Goal: Book appointment/travel/reservation

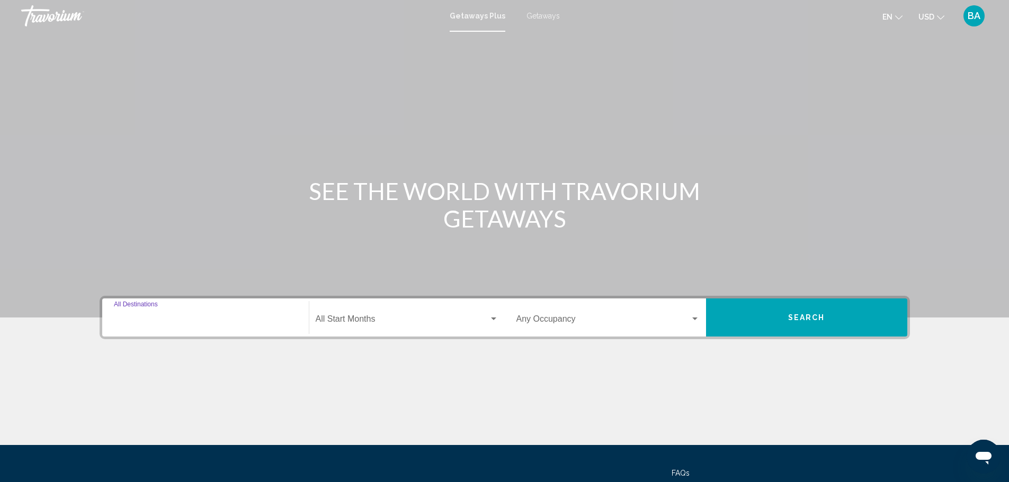
click at [202, 318] on input "Destination All Destinations" at bounding box center [205, 322] width 183 height 10
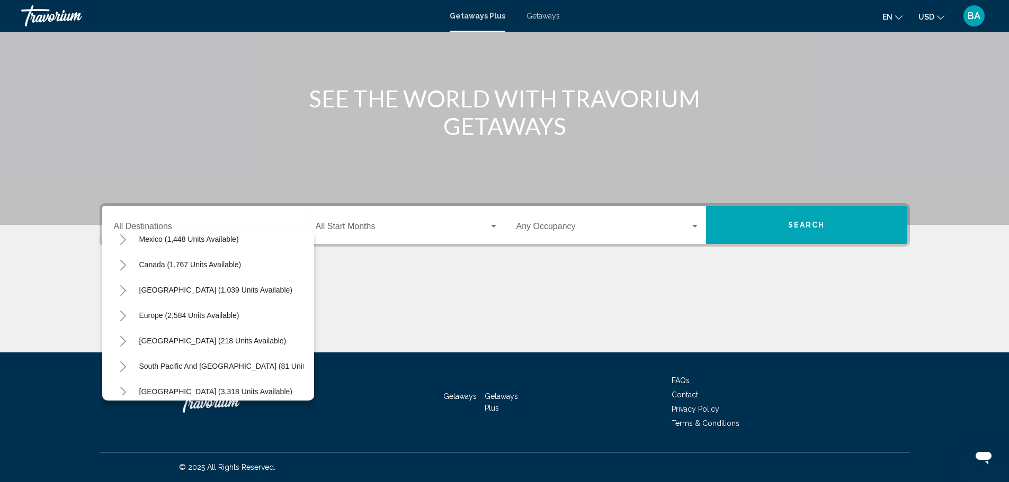
scroll to position [59, 0]
click at [221, 293] on span "[GEOGRAPHIC_DATA] (1,039 units available)" at bounding box center [215, 292] width 153 height 8
type input "**********"
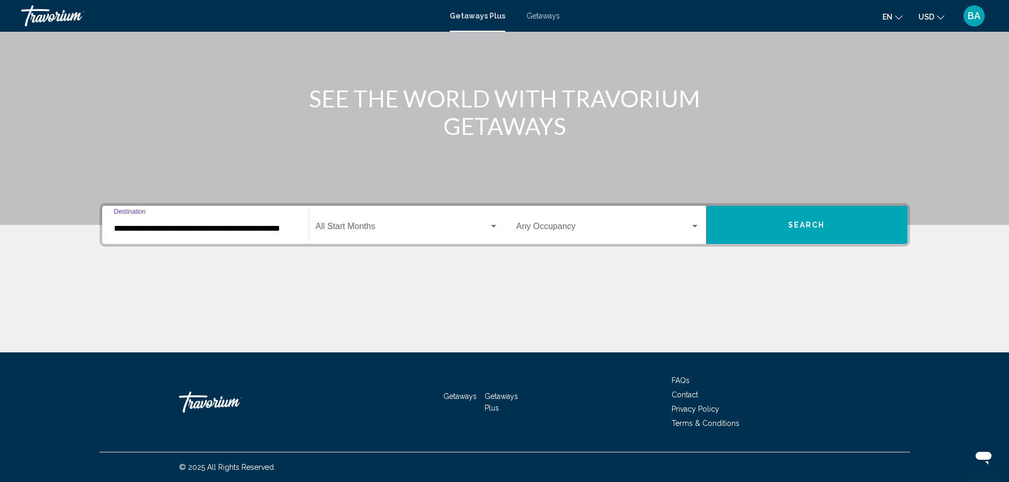
click at [489, 227] on div "Search widget" at bounding box center [494, 226] width 10 height 8
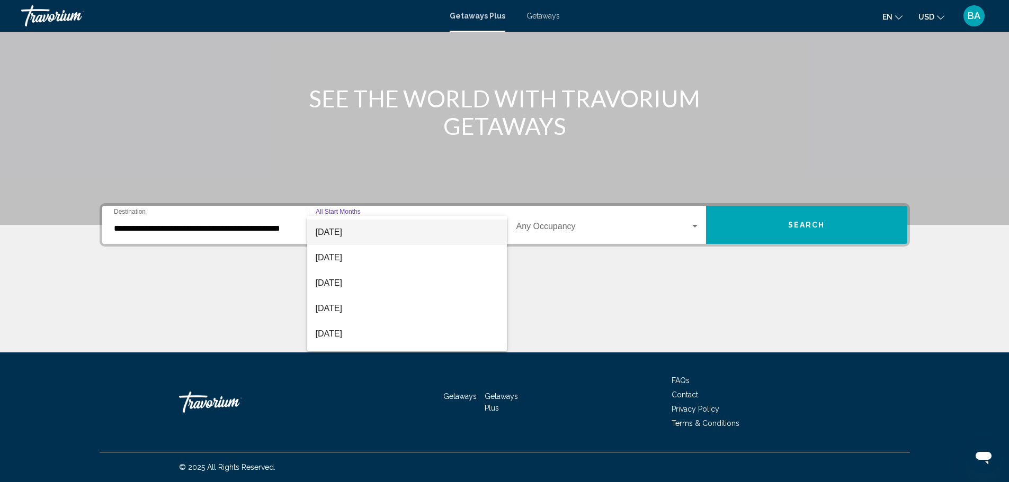
scroll to position [106, 0]
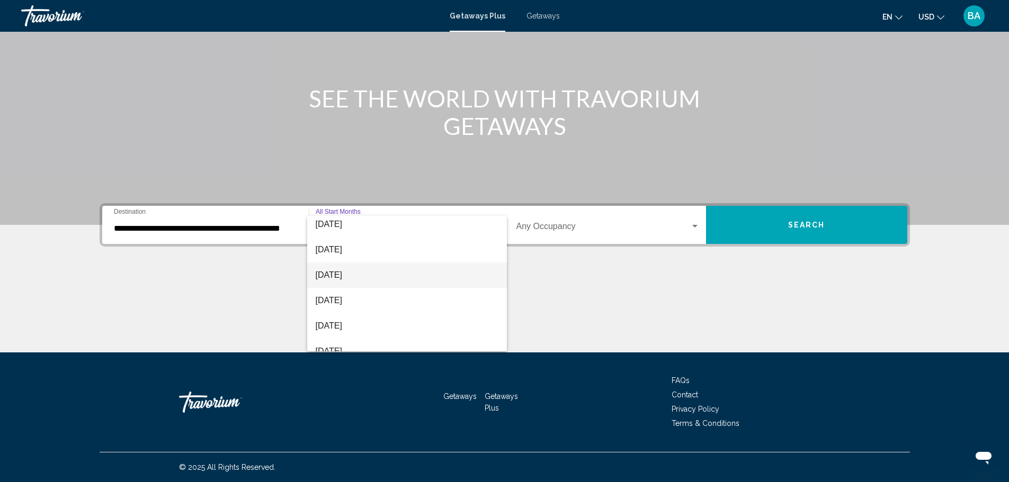
click at [338, 276] on span "[DATE]" at bounding box center [407, 275] width 183 height 25
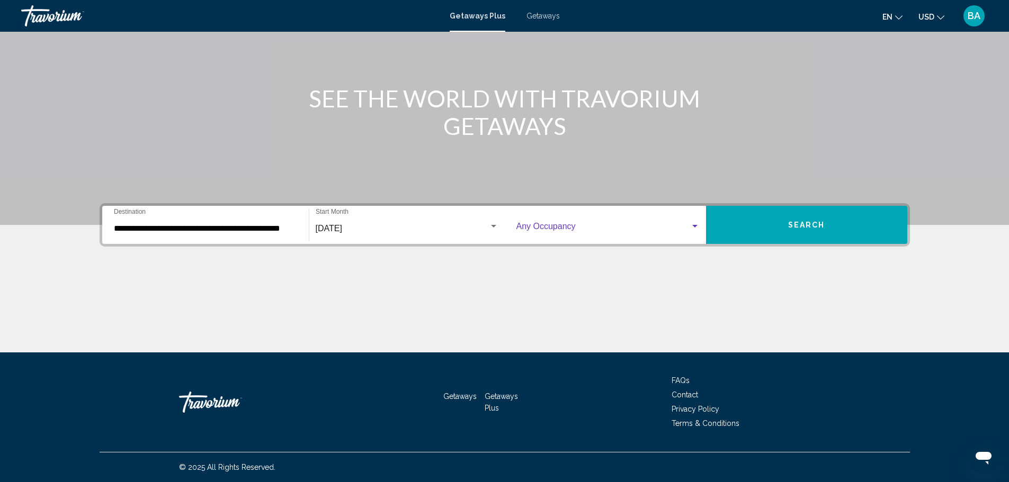
click at [559, 228] on span "Search widget" at bounding box center [603, 229] width 174 height 10
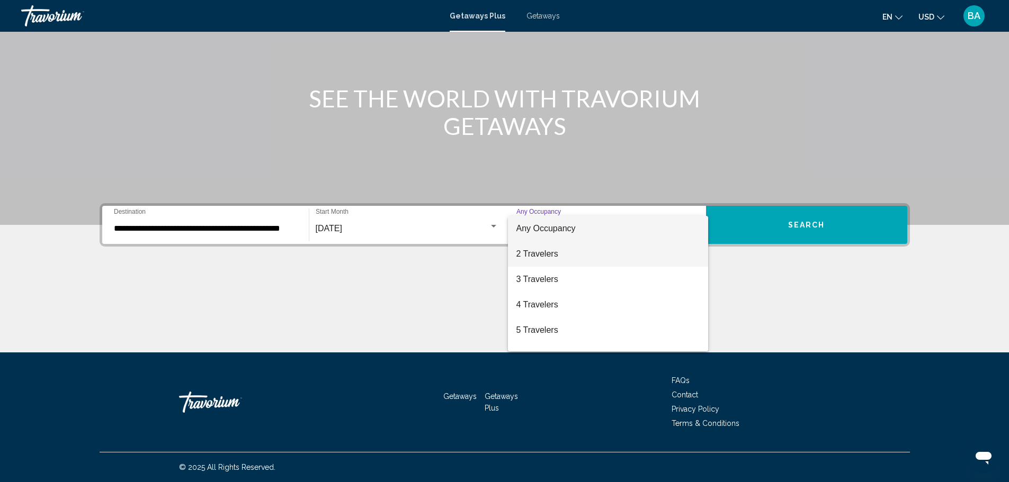
click at [565, 254] on span "2 Travelers" at bounding box center [607, 254] width 183 height 25
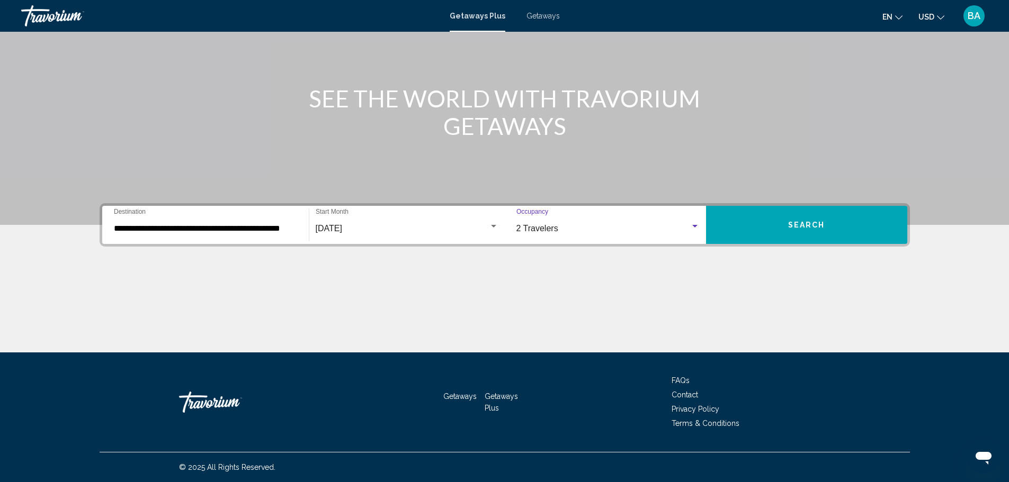
click at [764, 230] on button "Search" at bounding box center [806, 225] width 201 height 38
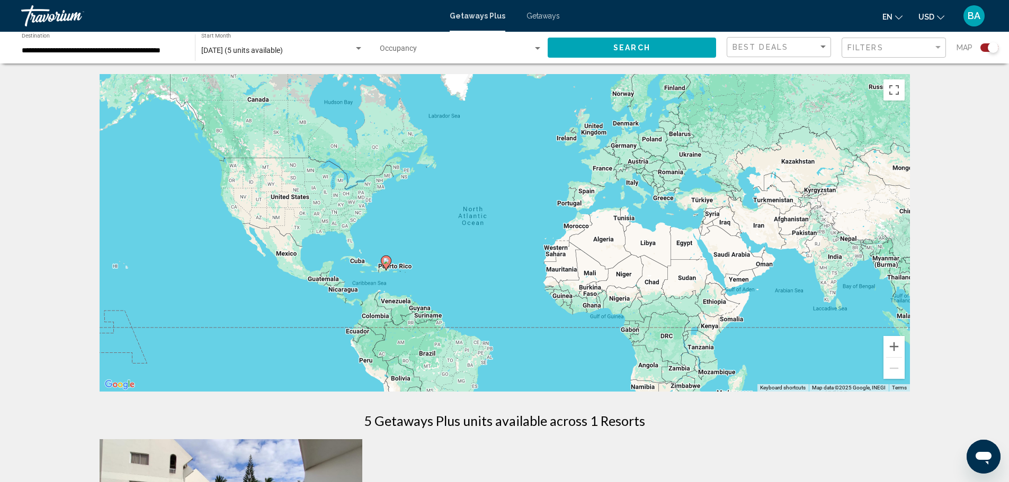
click at [865, 43] on div "Filters" at bounding box center [894, 48] width 95 height 20
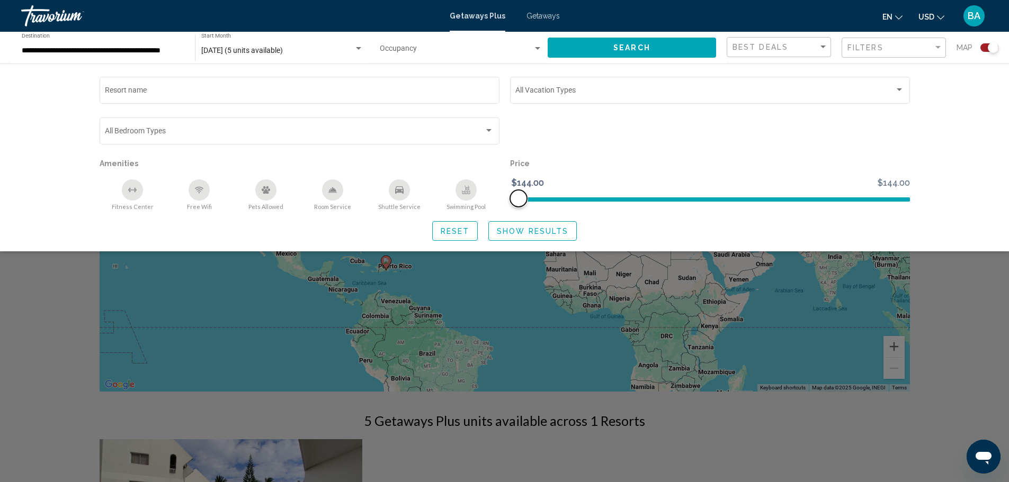
drag, startPoint x: 527, startPoint y: 201, endPoint x: 753, endPoint y: 196, distance: 226.2
click at [753, 196] on span "Search widget" at bounding box center [710, 197] width 400 height 17
drag, startPoint x: 523, startPoint y: 187, endPoint x: 852, endPoint y: 192, distance: 328.9
click at [852, 198] on ngx-slider "$144.00 $144.00 $144.00 $144.00" at bounding box center [710, 199] width 400 height 2
drag, startPoint x: 520, startPoint y: 197, endPoint x: 630, endPoint y: 200, distance: 110.2
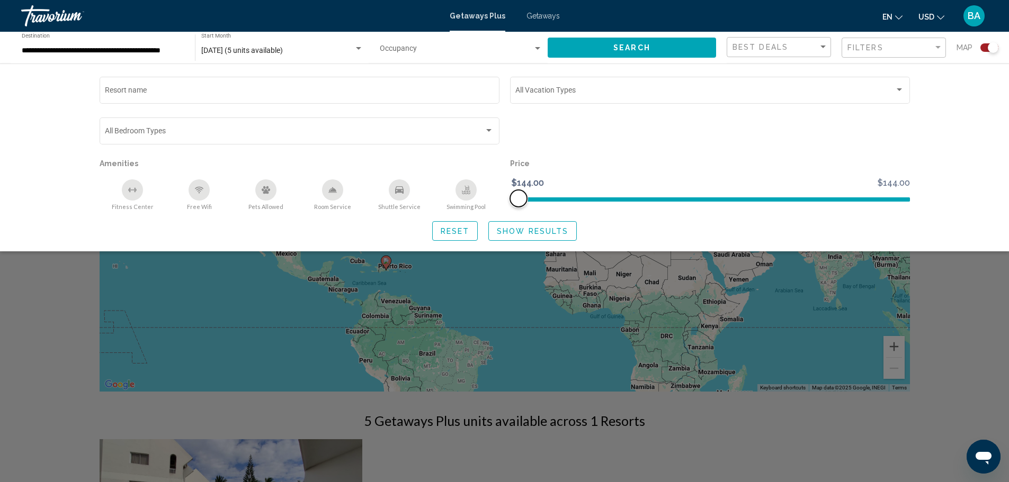
click at [630, 200] on ngx-slider "$144.00 $144.00 $144.00 $144.00" at bounding box center [710, 199] width 400 height 2
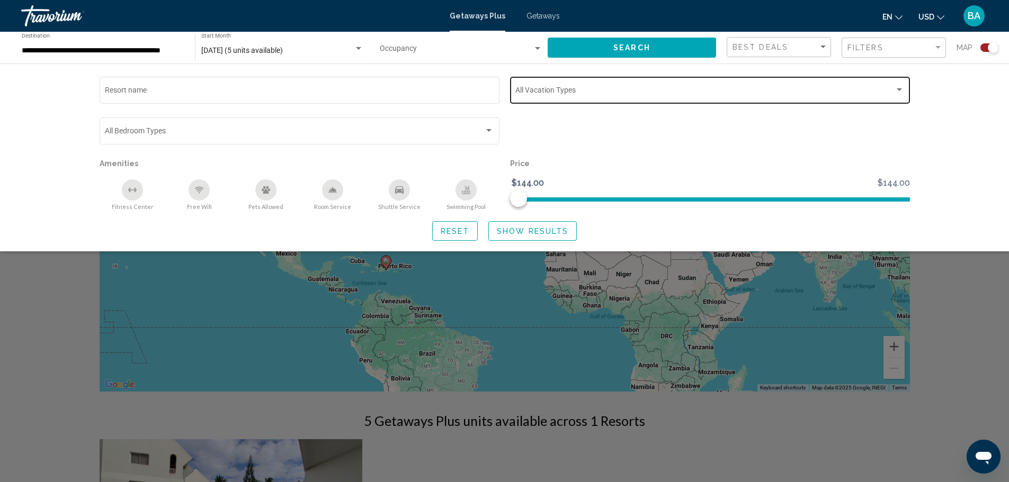
click at [534, 100] on div "Vacation Types All Vacation Types" at bounding box center [709, 89] width 389 height 29
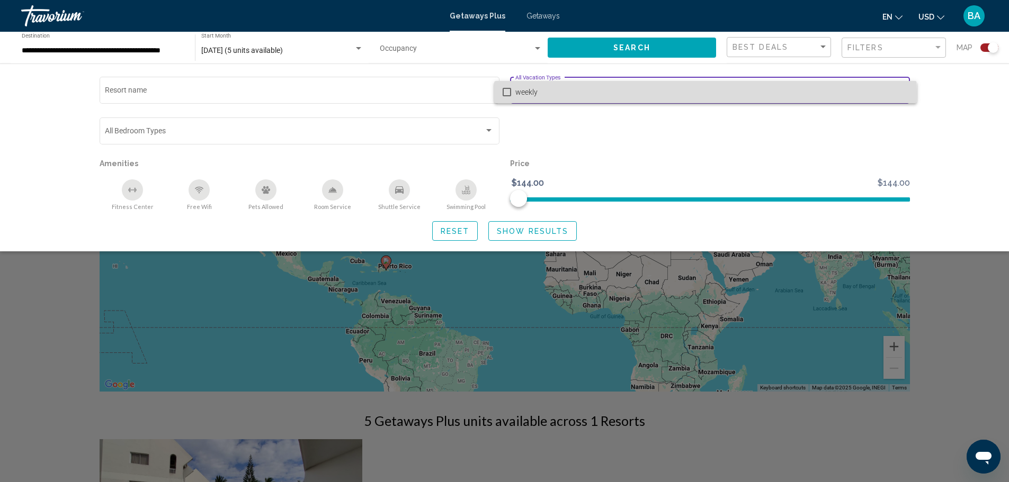
click at [510, 94] on mat-pseudo-checkbox at bounding box center [507, 92] width 8 height 8
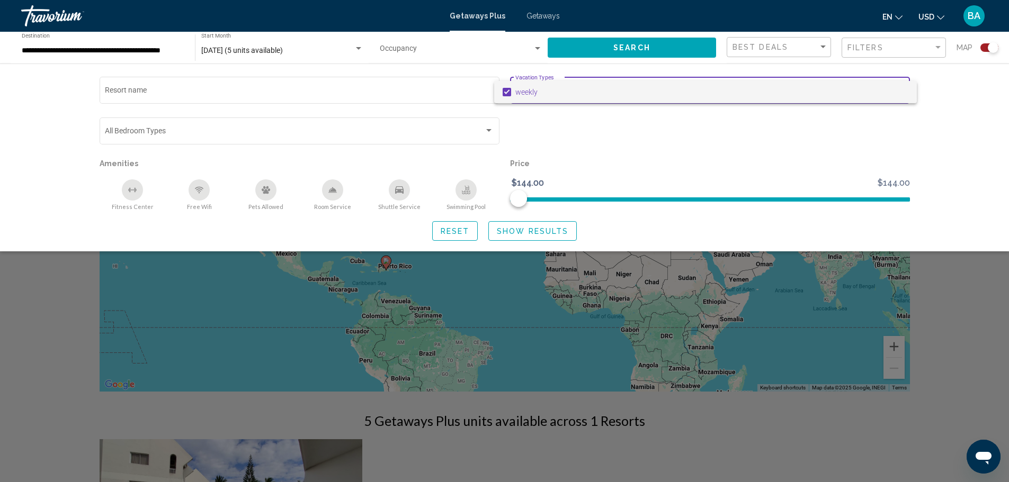
click at [32, 134] on div at bounding box center [504, 241] width 1009 height 482
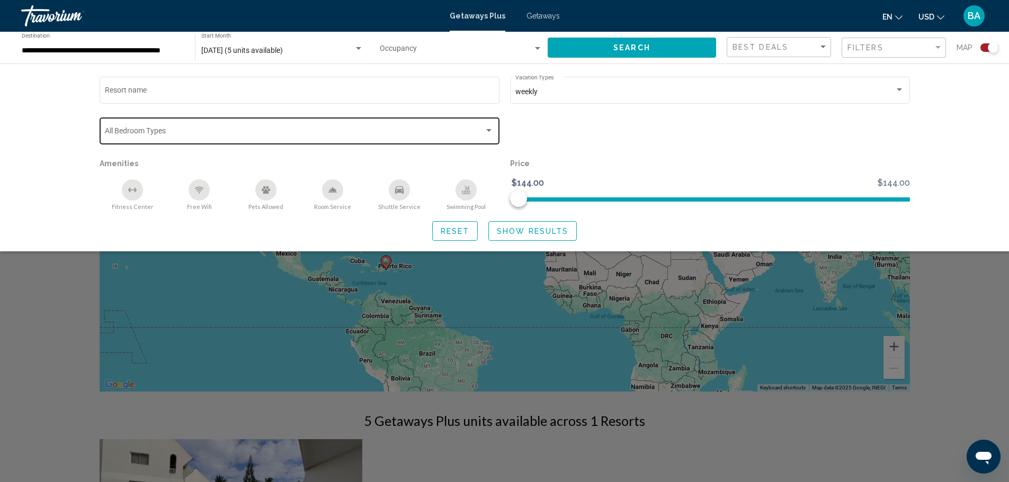
click at [140, 135] on span "Search widget" at bounding box center [294, 133] width 379 height 8
click at [30, 134] on div at bounding box center [504, 241] width 1009 height 482
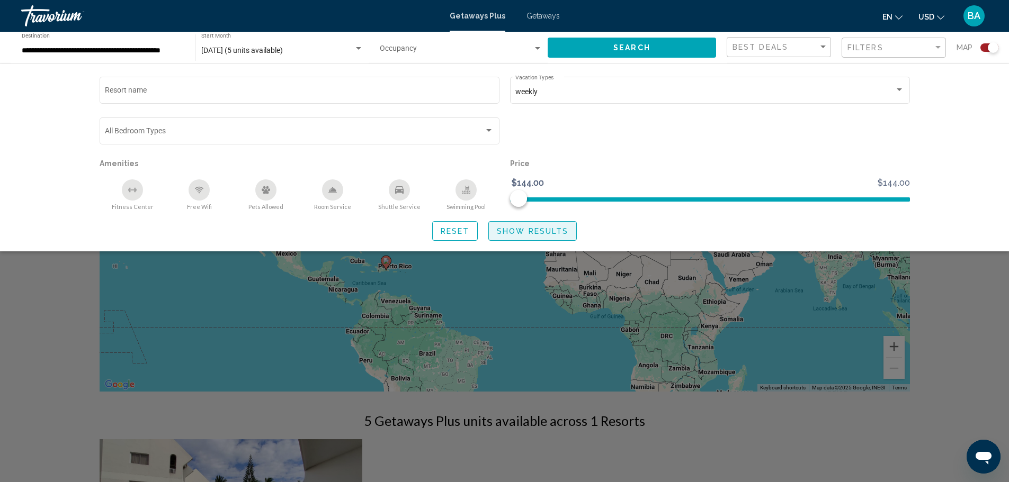
click at [509, 231] on span "Show Results" at bounding box center [532, 231] width 71 height 8
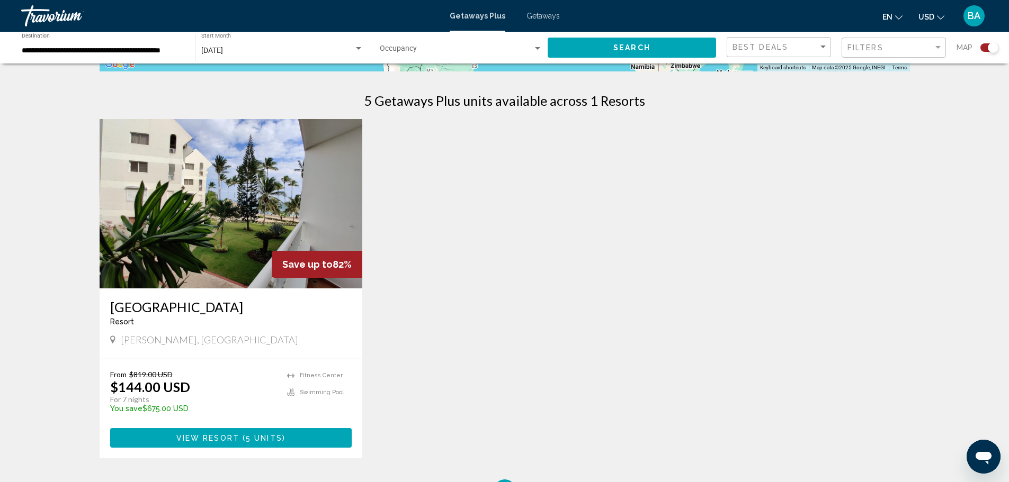
scroll to position [318, 0]
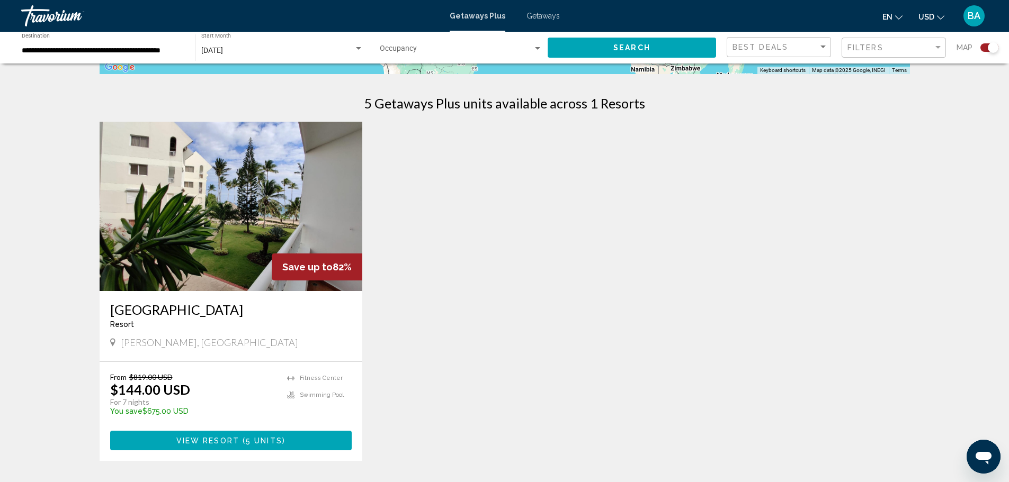
click at [272, 224] on img "Main content" at bounding box center [231, 206] width 263 height 169
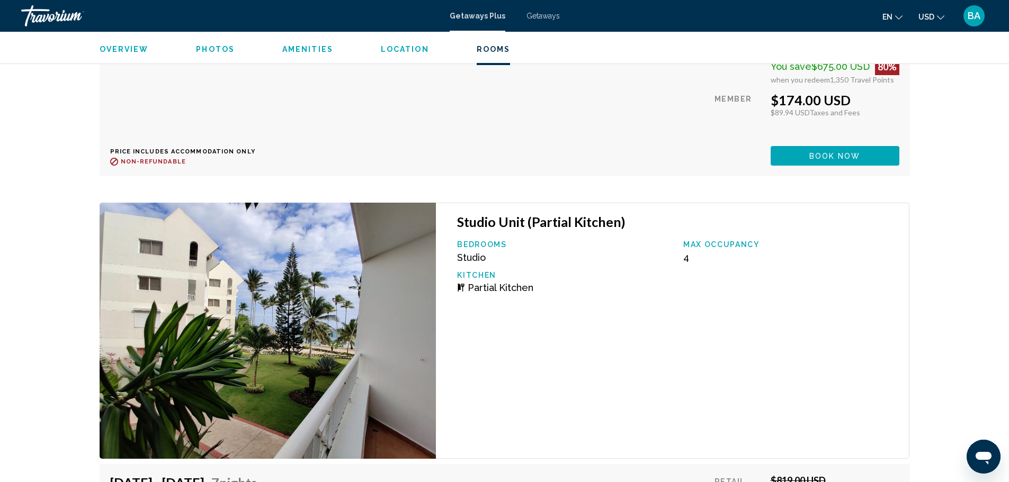
scroll to position [2260, 0]
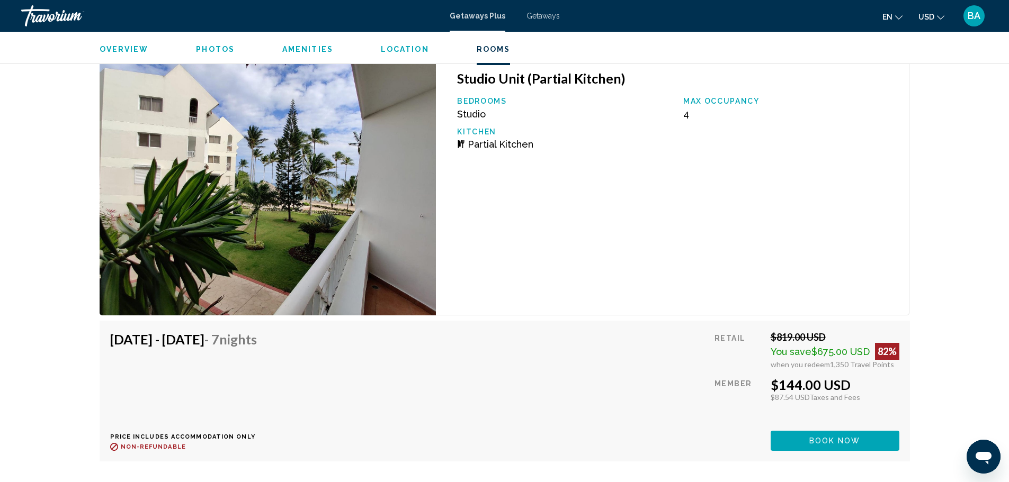
scroll to position [2472, 0]
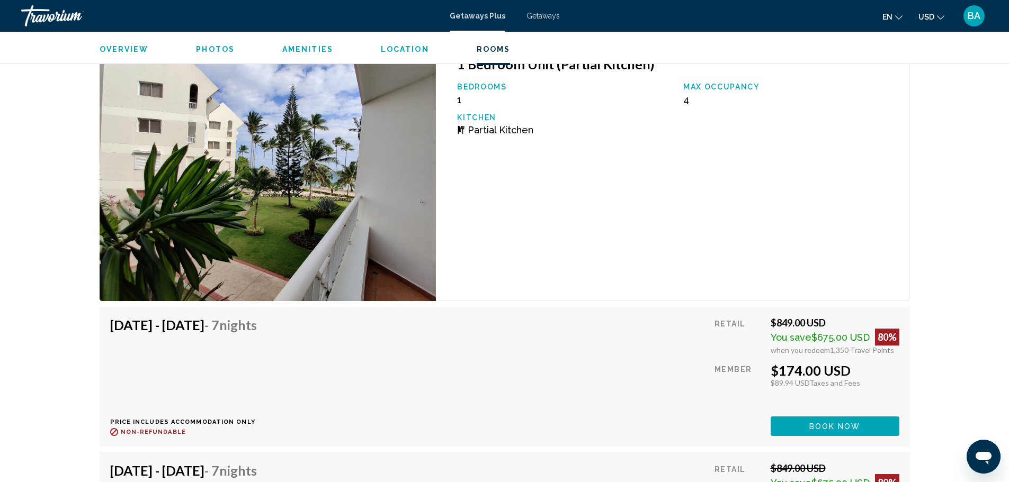
scroll to position [1677, 0]
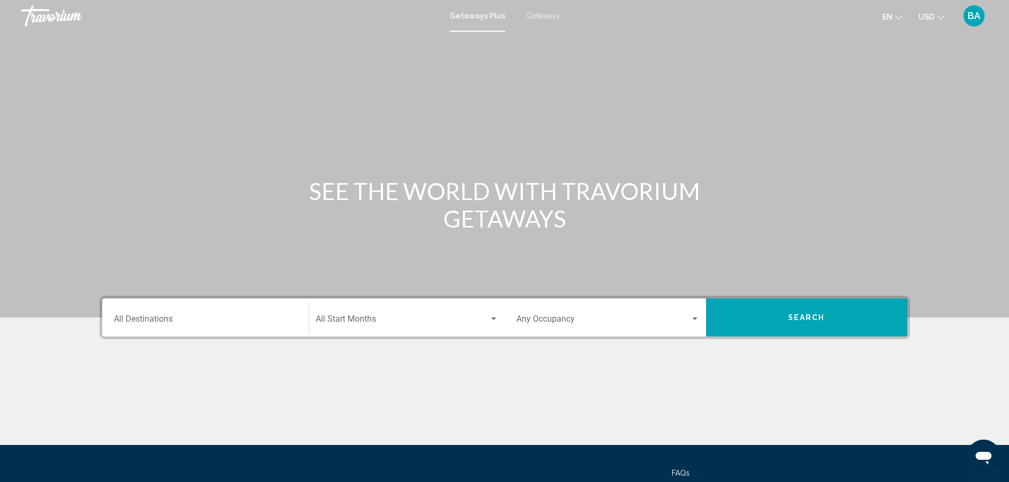
click at [230, 316] on div "Destination All Destinations" at bounding box center [205, 317] width 183 height 33
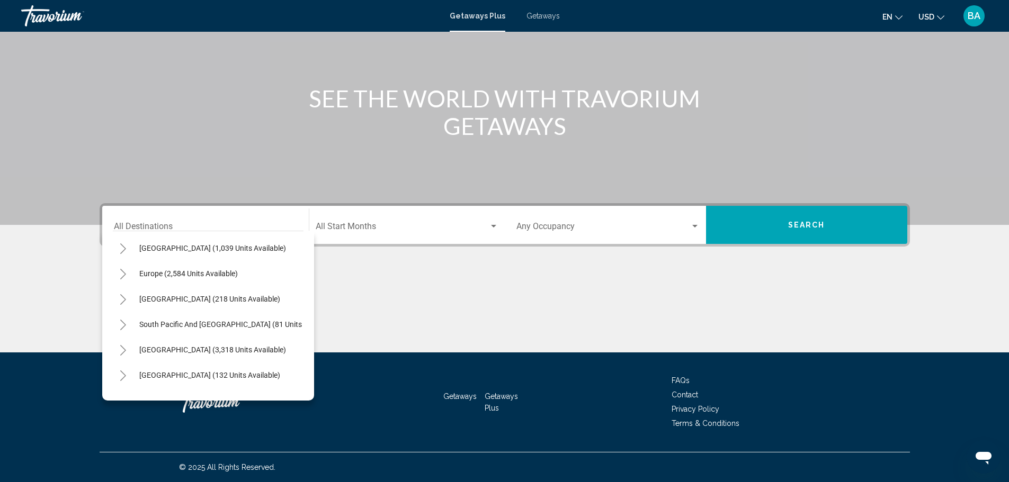
scroll to position [102, 0]
click at [200, 276] on span "Europe (2,584 units available)" at bounding box center [188, 275] width 99 height 8
type input "**********"
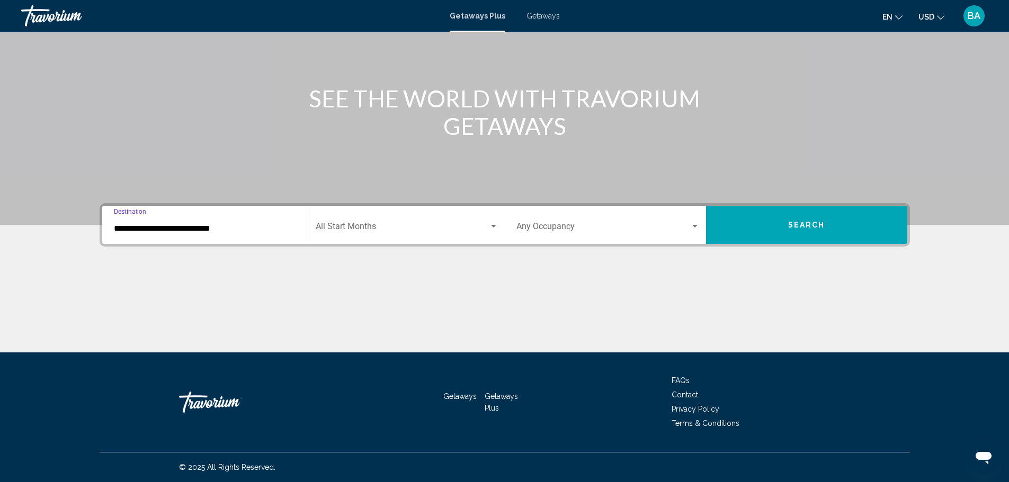
click at [345, 231] on span "Search widget" at bounding box center [402, 229] width 173 height 10
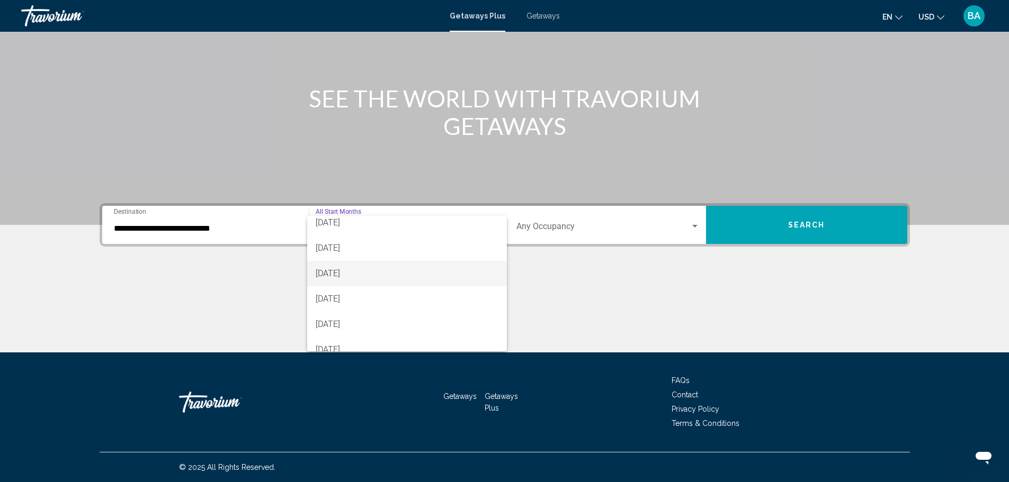
scroll to position [106, 0]
click at [366, 299] on span "[DATE]" at bounding box center [407, 300] width 183 height 25
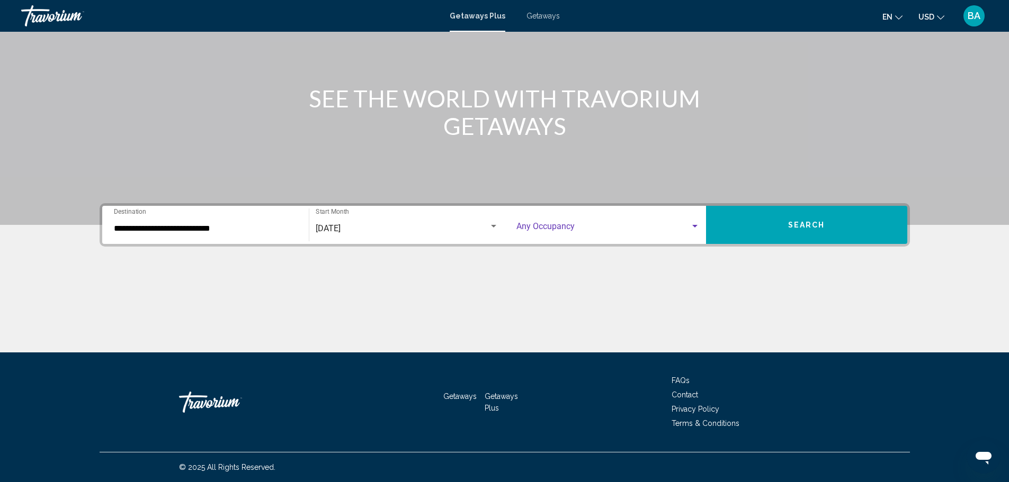
click at [686, 229] on span "Search widget" at bounding box center [603, 229] width 174 height 10
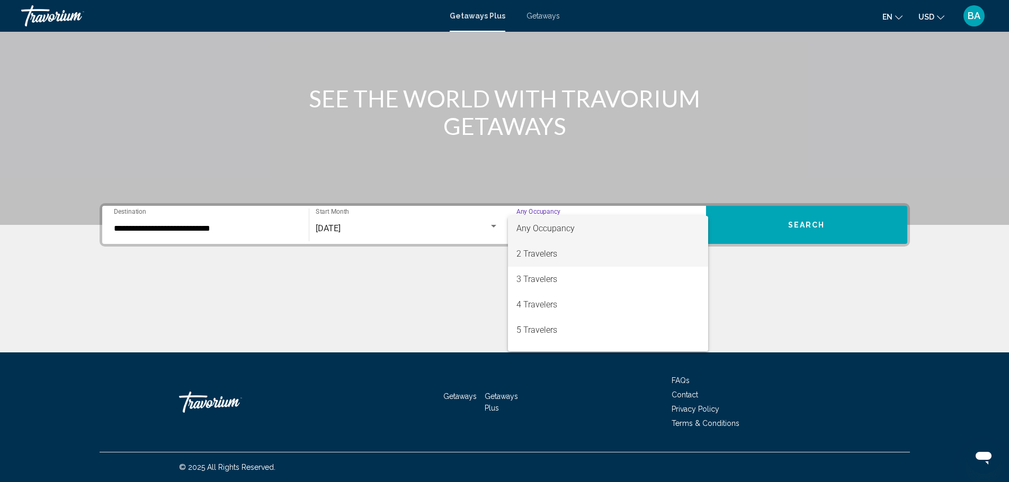
click at [551, 254] on span "2 Travelers" at bounding box center [607, 254] width 183 height 25
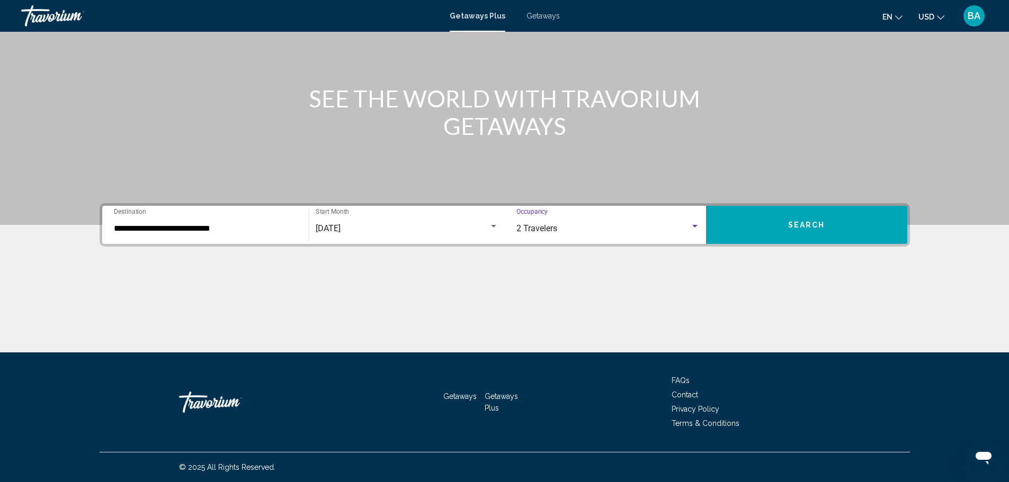
click at [791, 208] on button "Search" at bounding box center [806, 225] width 201 height 38
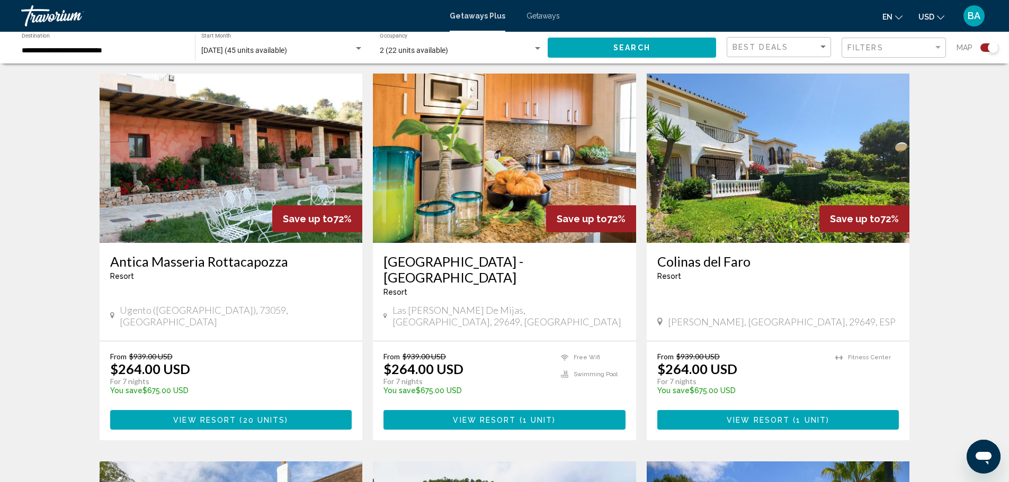
scroll to position [371, 0]
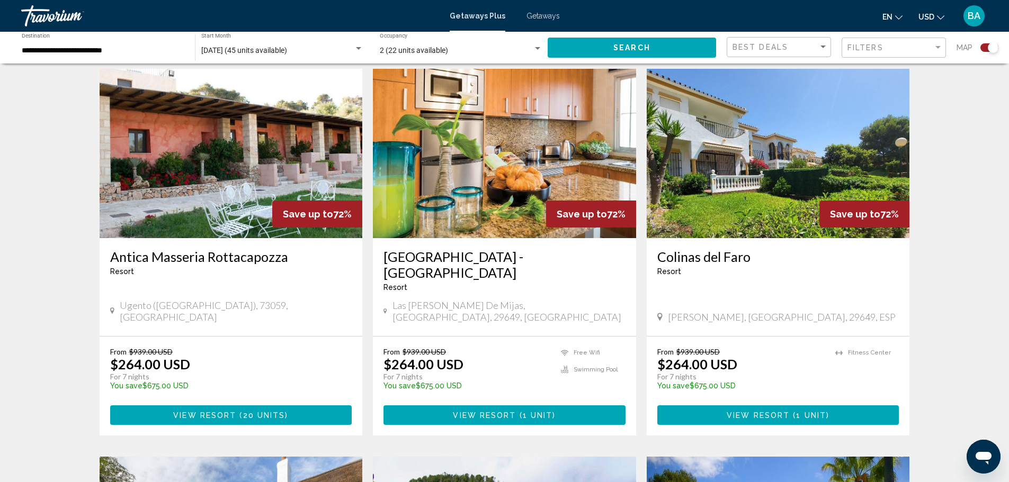
click at [868, 40] on div "Filters" at bounding box center [894, 48] width 95 height 20
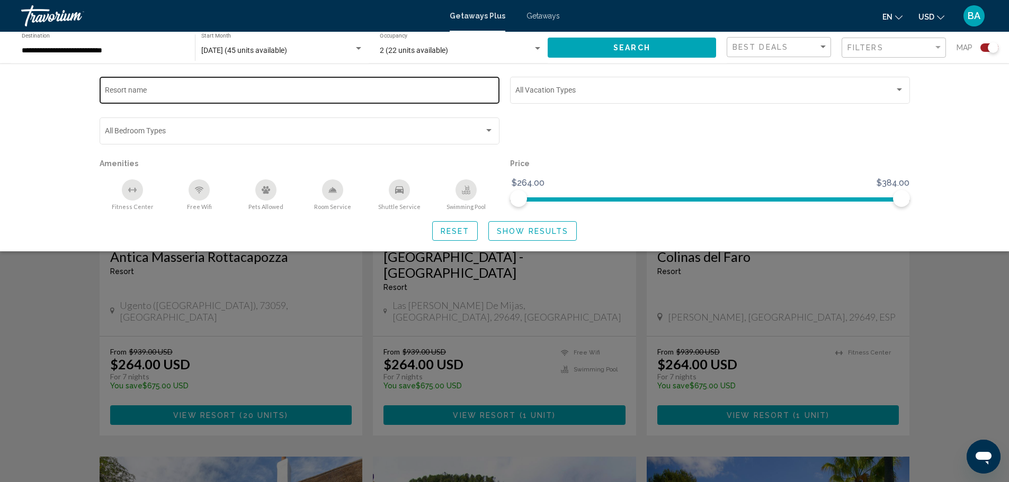
click at [191, 92] on input "Resort name" at bounding box center [299, 92] width 389 height 8
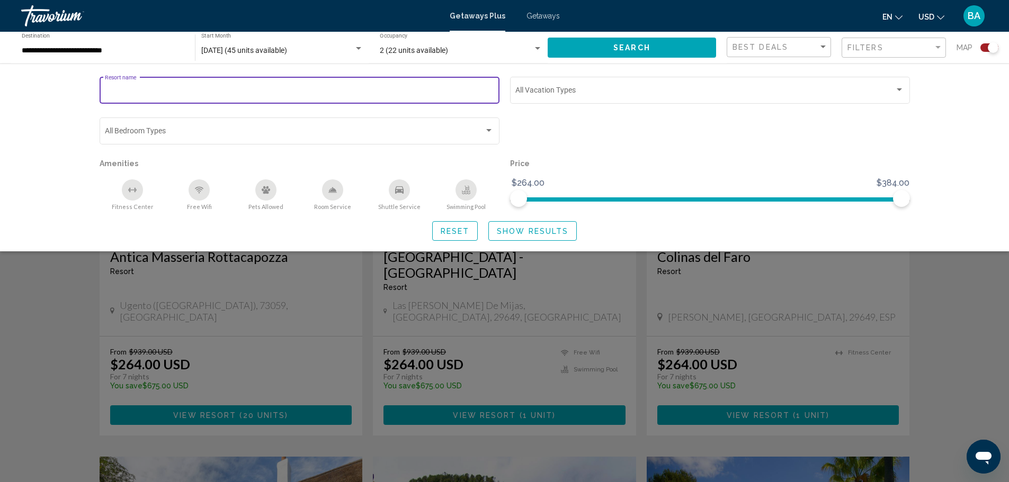
click at [191, 92] on input "Resort name" at bounding box center [299, 92] width 389 height 8
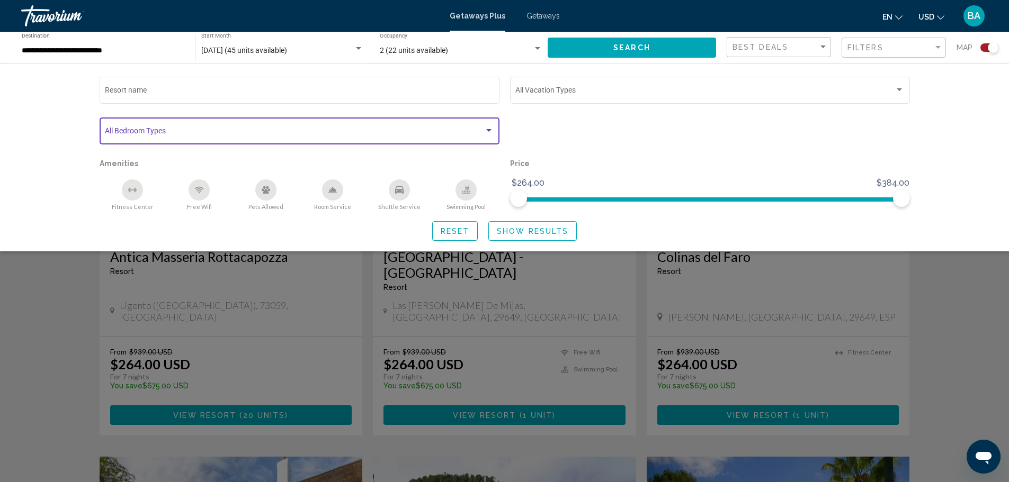
click at [186, 129] on span "Search widget" at bounding box center [294, 133] width 379 height 8
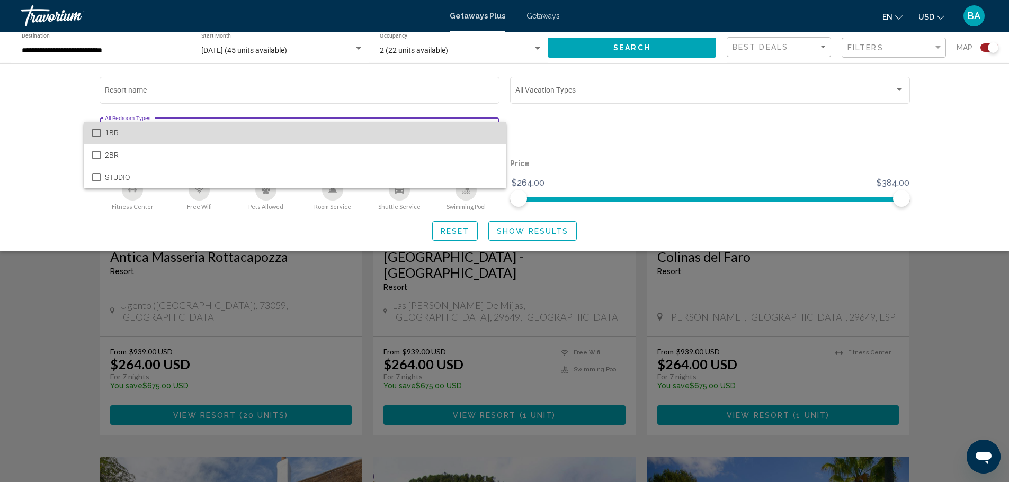
click at [186, 129] on span "1BR" at bounding box center [301, 133] width 393 height 22
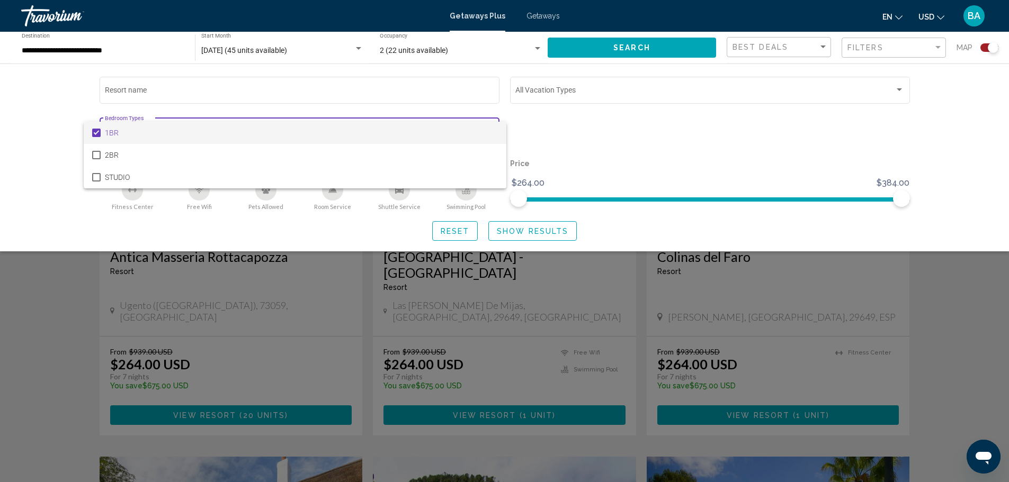
click at [599, 148] on div at bounding box center [504, 241] width 1009 height 482
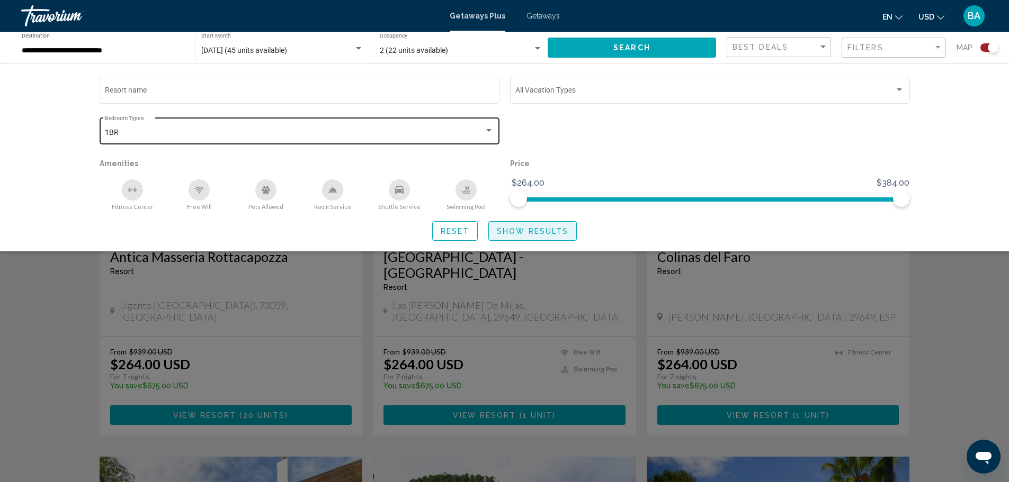
click at [526, 235] on span "Show Results" at bounding box center [532, 231] width 71 height 8
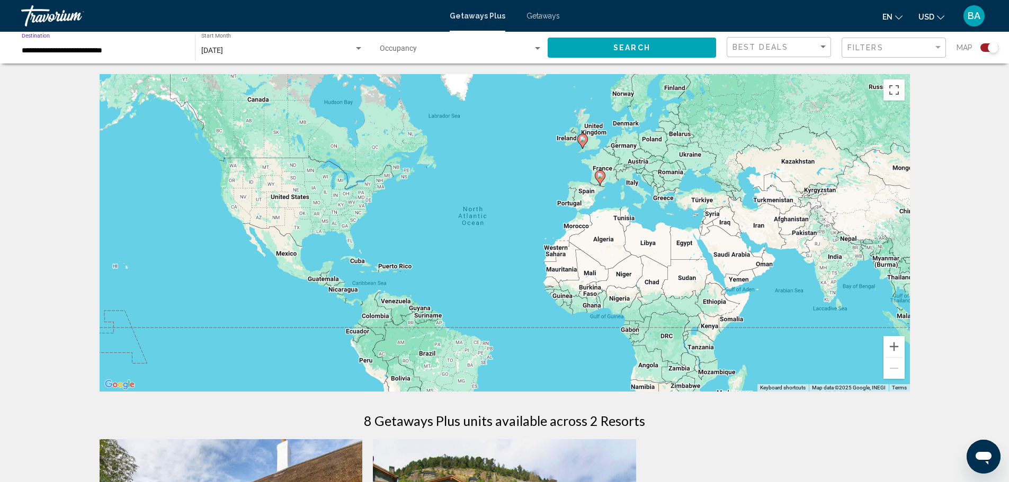
click at [61, 47] on input "**********" at bounding box center [103, 51] width 163 height 8
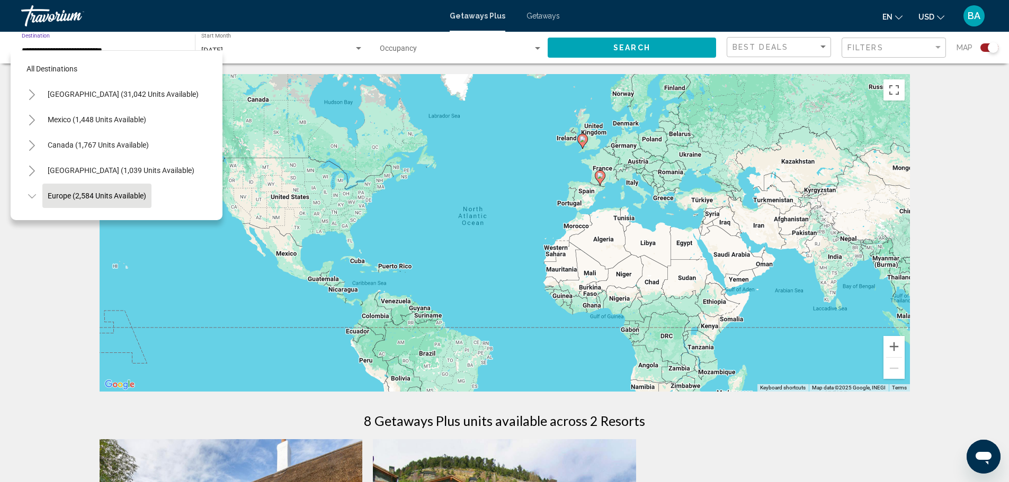
scroll to position [67, 0]
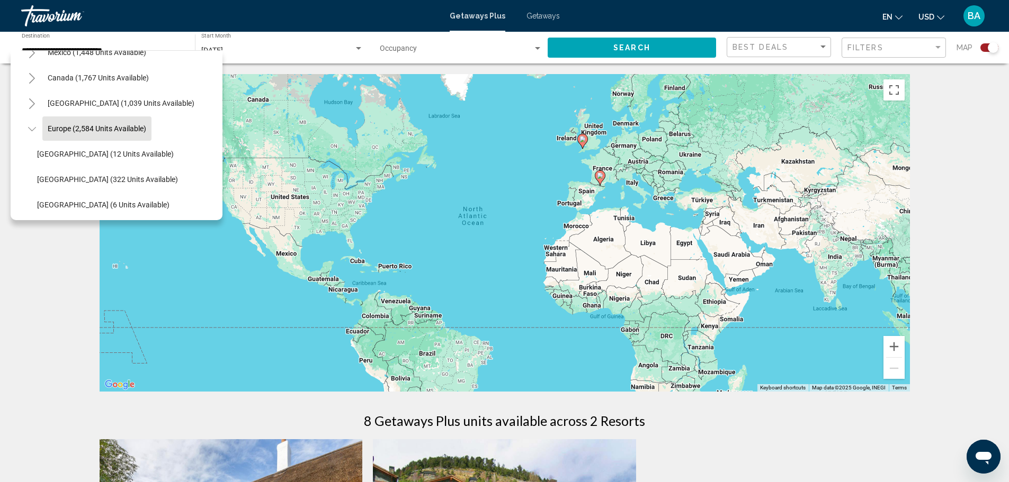
click at [480, 12] on span "Getaways Plus" at bounding box center [478, 16] width 56 height 8
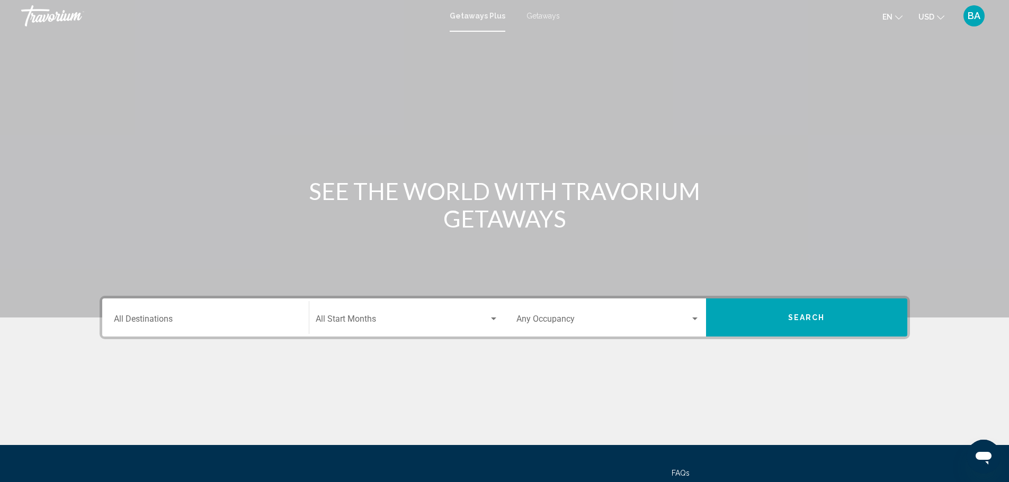
click at [208, 314] on div "Destination All Destinations" at bounding box center [205, 317] width 183 height 33
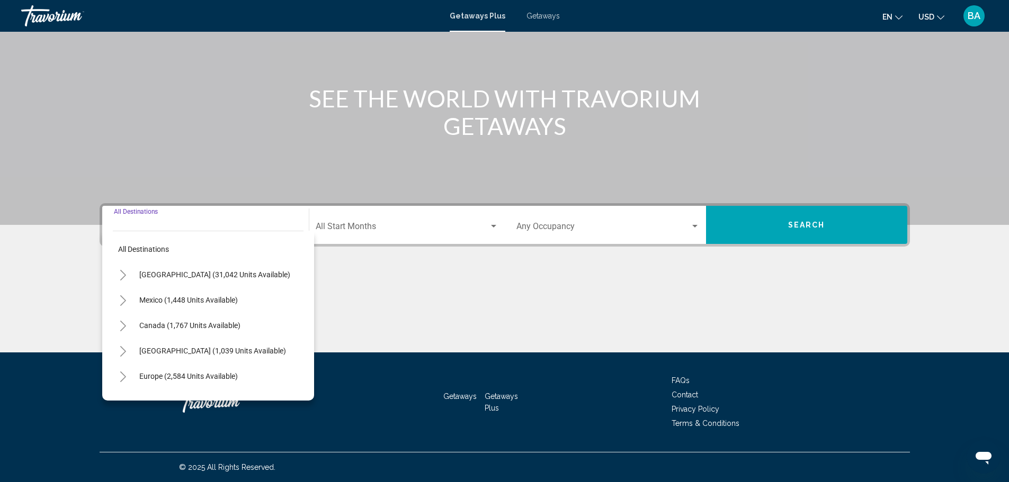
click at [179, 218] on div "Destination All Destinations" at bounding box center [205, 225] width 183 height 33
click at [176, 220] on div "Destination All Destinations" at bounding box center [205, 225] width 183 height 33
click at [381, 225] on span "Search widget" at bounding box center [402, 229] width 173 height 10
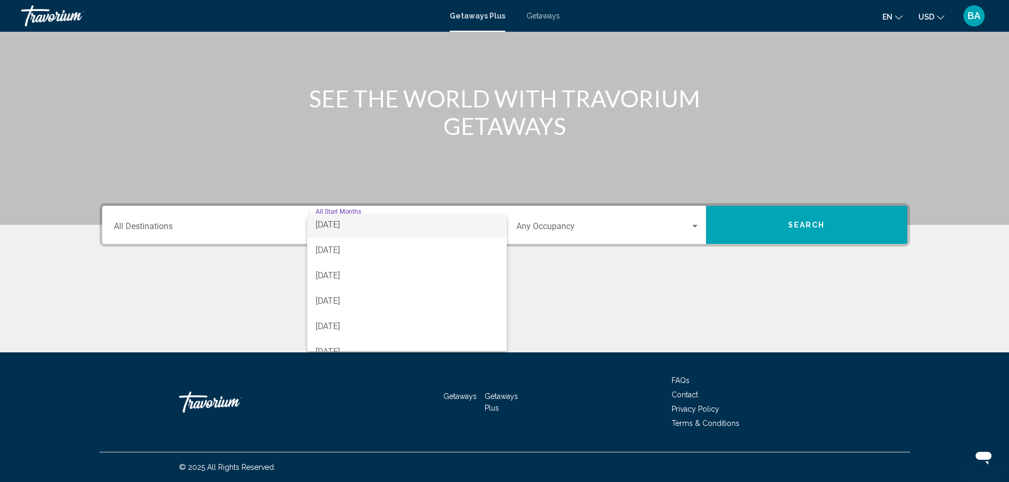
scroll to position [106, 0]
click at [379, 335] on span "[DATE]" at bounding box center [407, 326] width 183 height 25
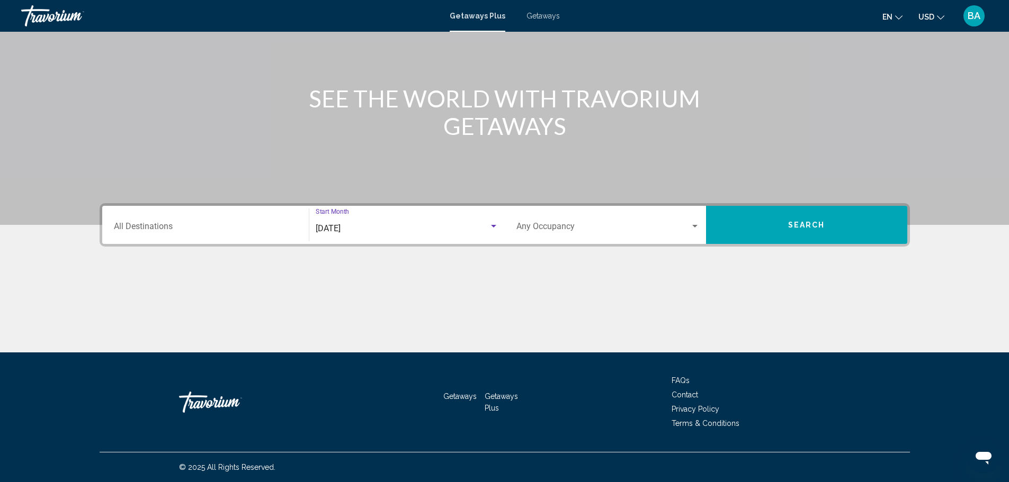
click at [698, 223] on div "Search widget" at bounding box center [695, 226] width 10 height 8
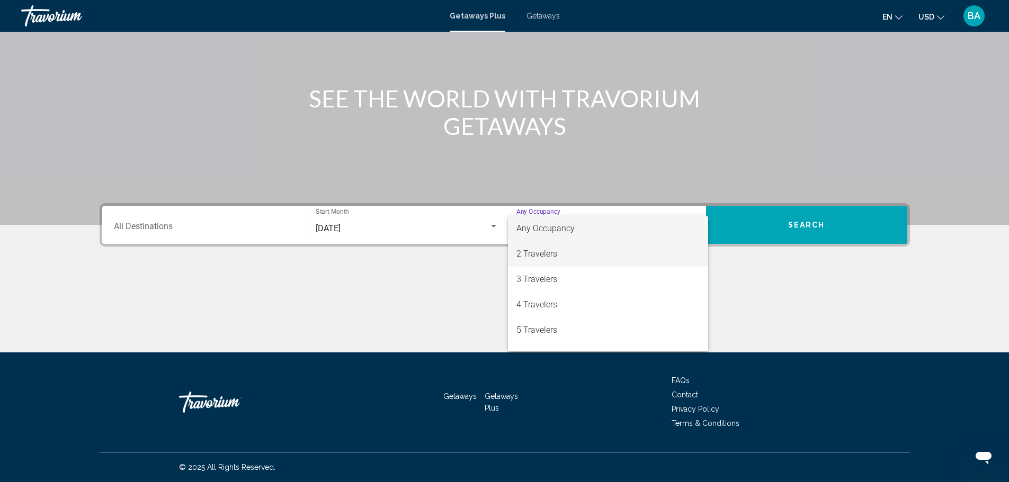
click at [606, 247] on span "2 Travelers" at bounding box center [607, 254] width 183 height 25
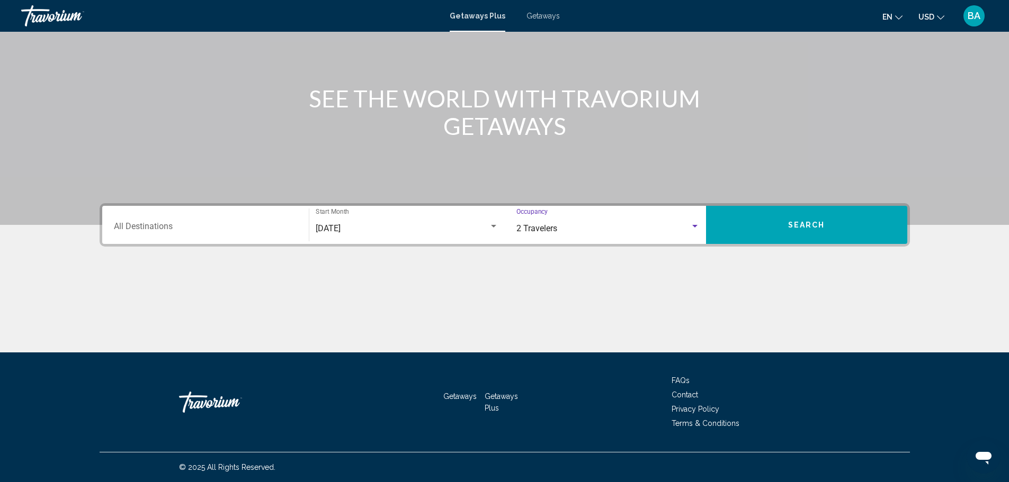
click at [251, 240] on div "Destination All Destinations" at bounding box center [205, 225] width 183 height 33
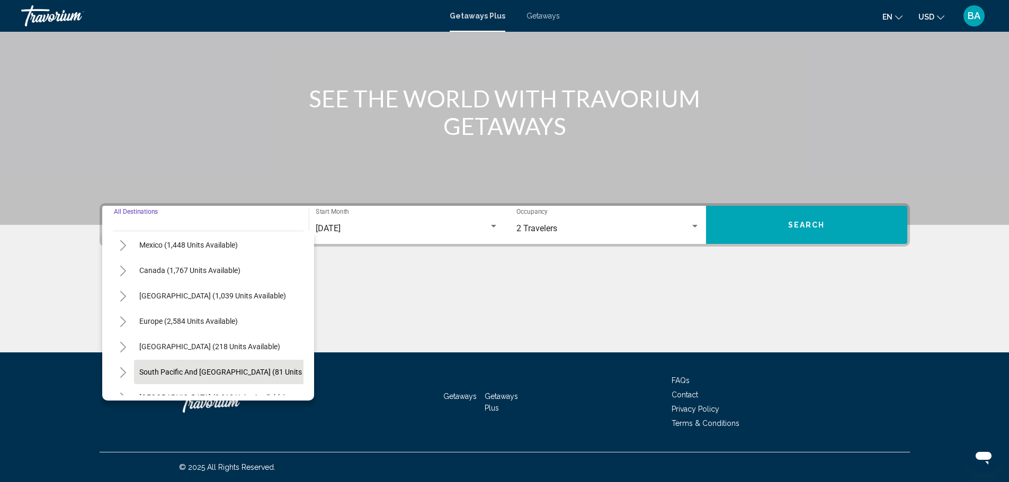
scroll to position [53, 0]
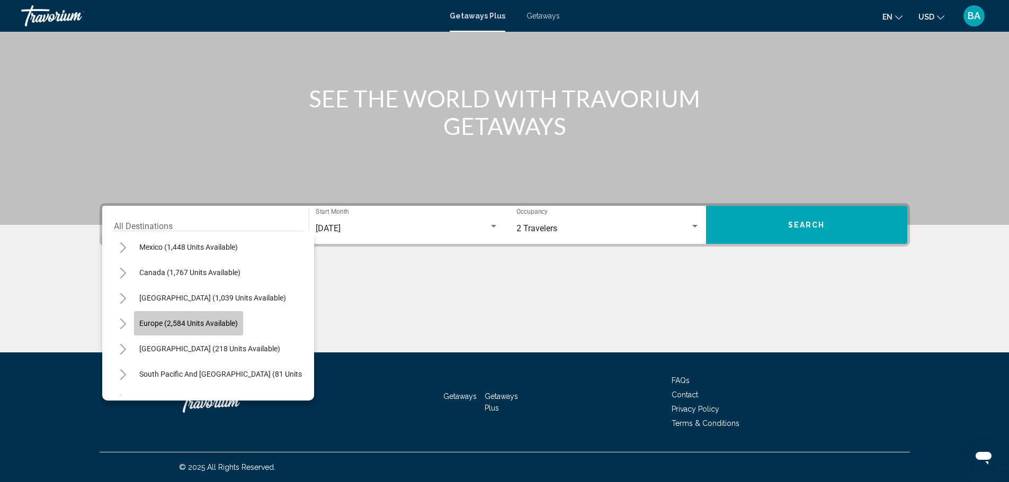
click at [224, 316] on button "Europe (2,584 units available)" at bounding box center [188, 323] width 109 height 24
type input "**********"
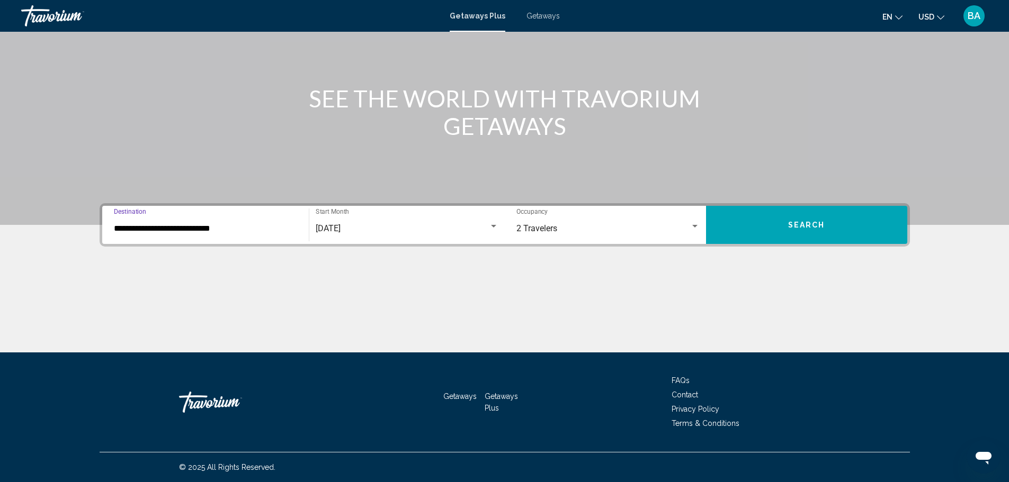
click at [798, 221] on span "Search" at bounding box center [806, 225] width 37 height 8
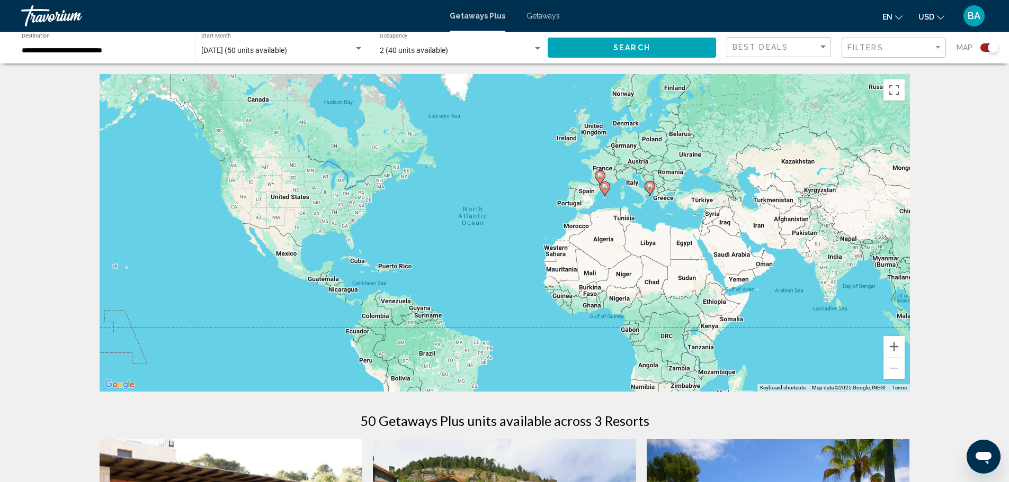
click at [534, 19] on span "Getaways" at bounding box center [542, 16] width 33 height 8
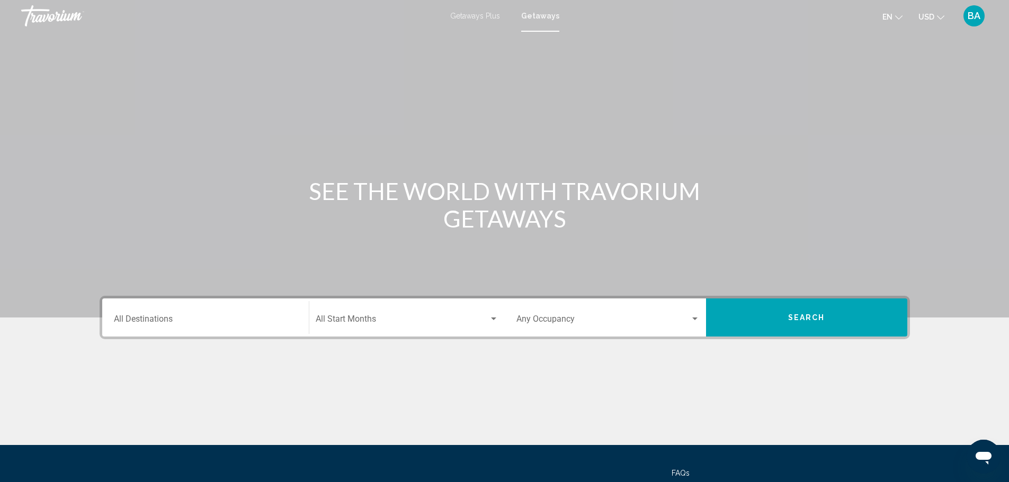
click at [212, 314] on div "Destination All Destinations" at bounding box center [205, 317] width 183 height 33
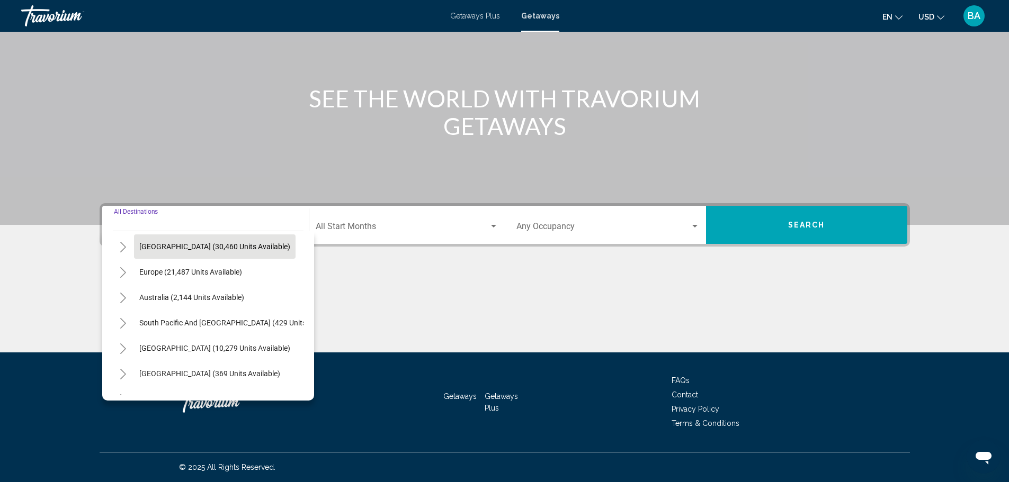
scroll to position [106, 0]
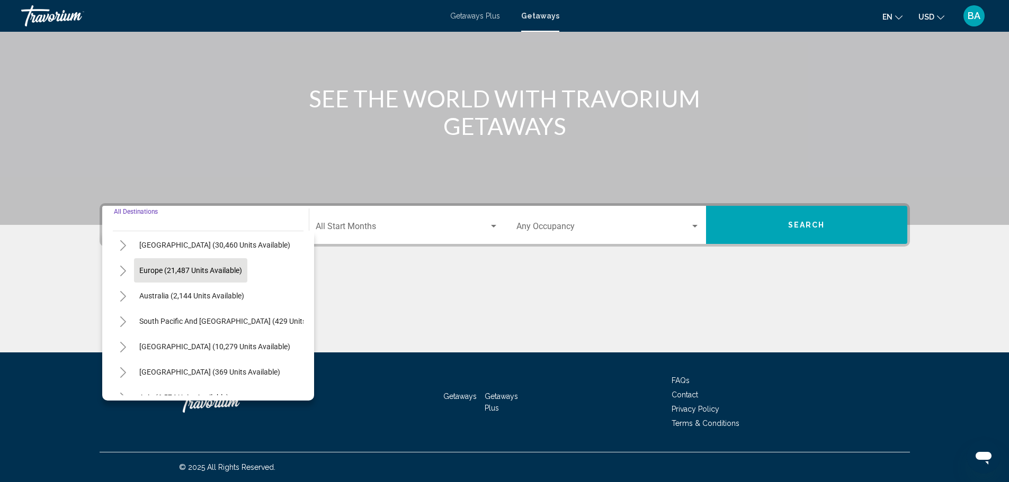
click at [184, 269] on span "Europe (21,487 units available)" at bounding box center [190, 270] width 103 height 8
type input "**********"
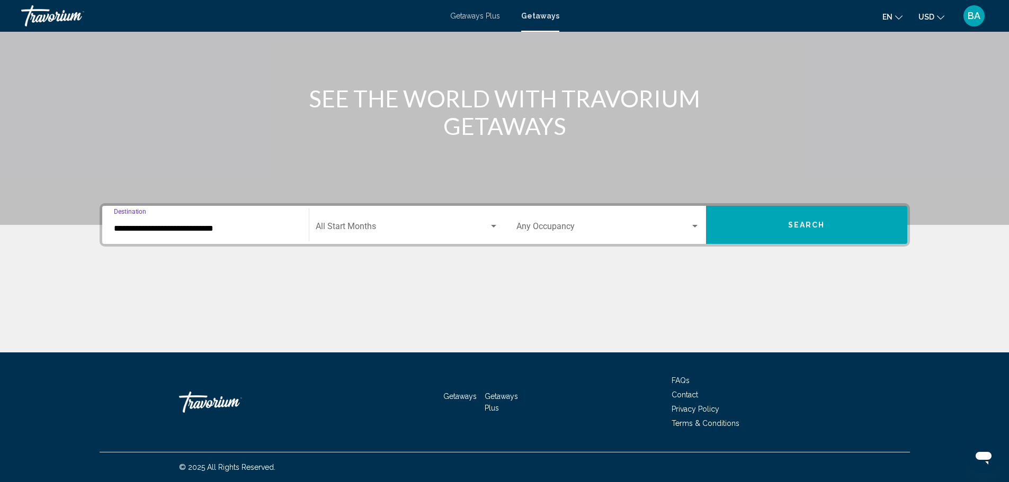
click at [332, 231] on span "Search widget" at bounding box center [402, 229] width 173 height 10
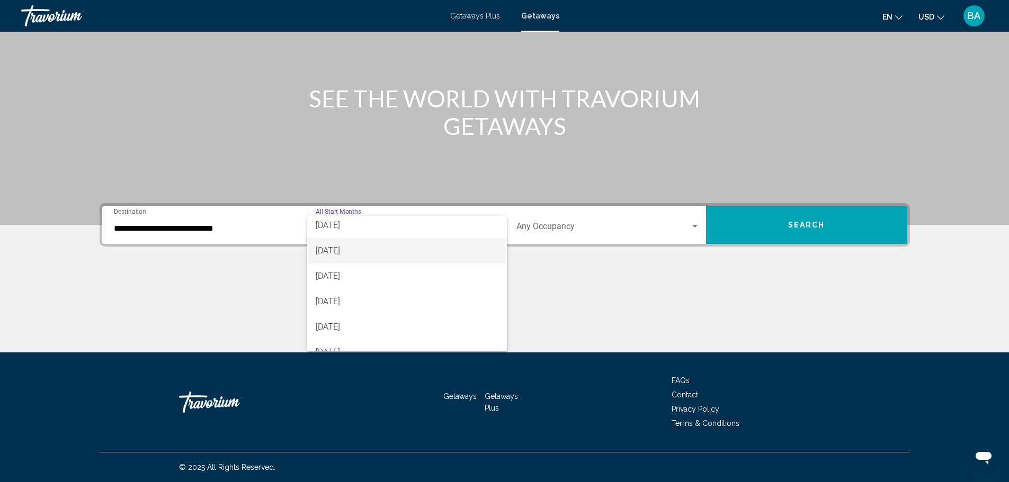
scroll to position [159, 0]
click at [355, 278] on span "[DATE]" at bounding box center [407, 273] width 183 height 25
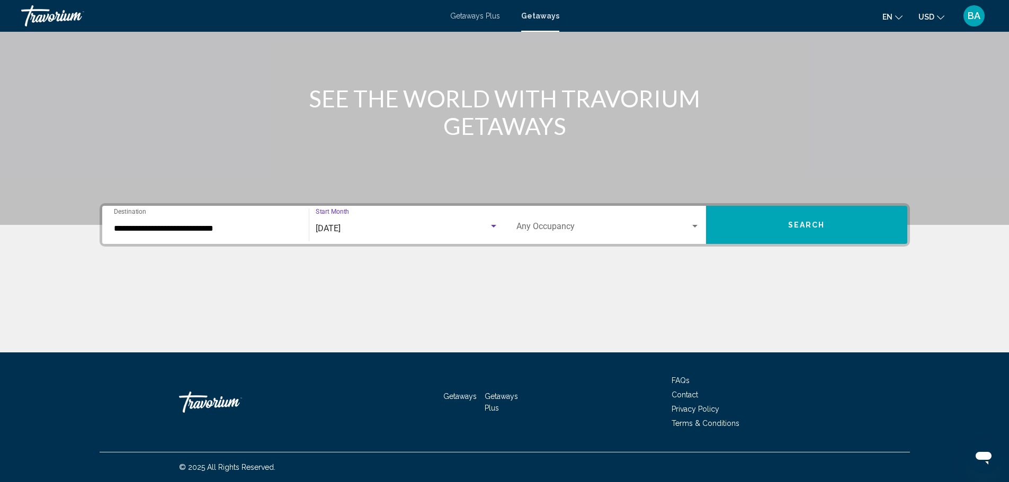
click at [538, 231] on span "Search widget" at bounding box center [603, 229] width 174 height 10
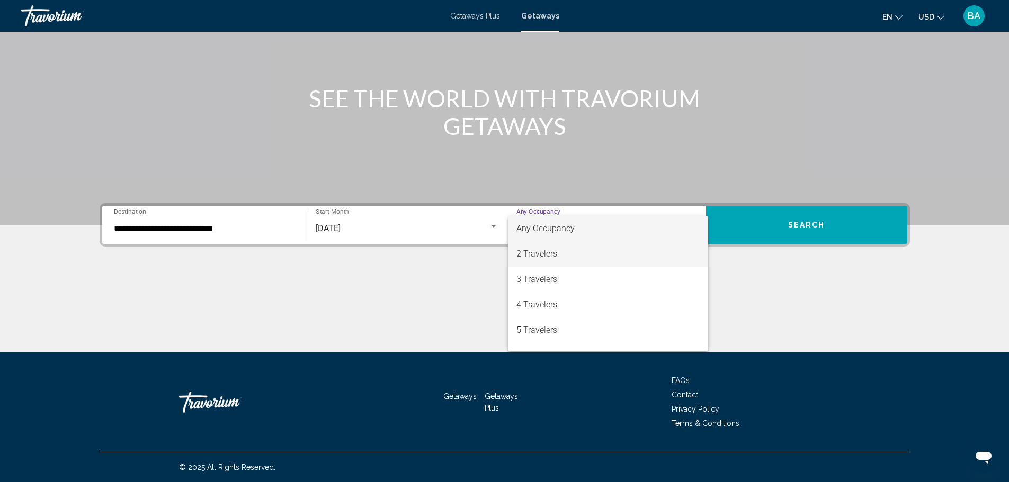
click at [540, 252] on span "2 Travelers" at bounding box center [607, 254] width 183 height 25
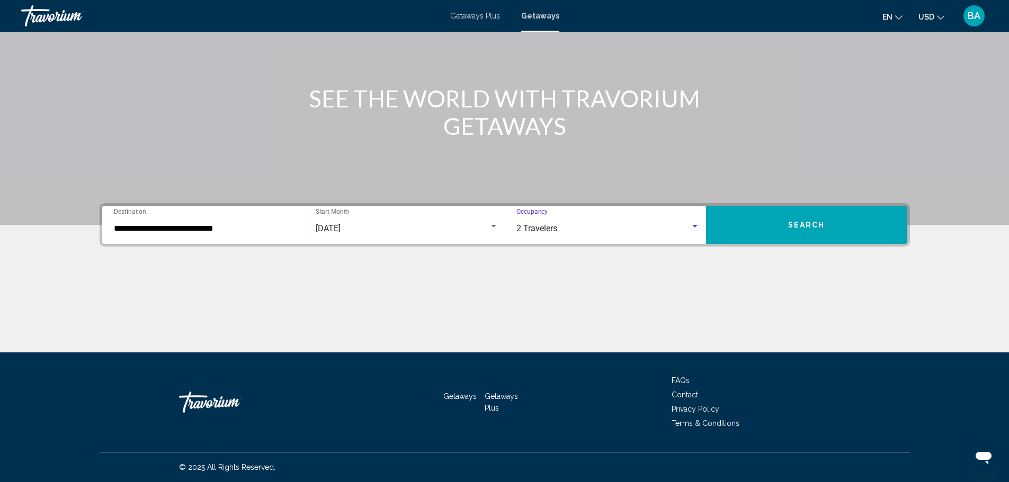
click at [779, 224] on button "Search" at bounding box center [806, 225] width 201 height 38
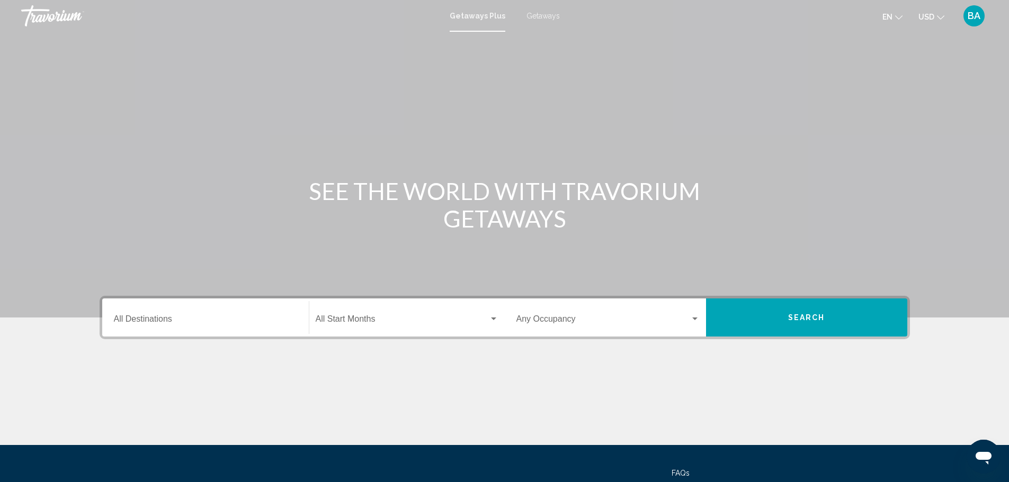
click at [548, 12] on span "Getaways" at bounding box center [542, 16] width 33 height 8
click at [217, 318] on input "Destination All Destinations" at bounding box center [205, 322] width 183 height 10
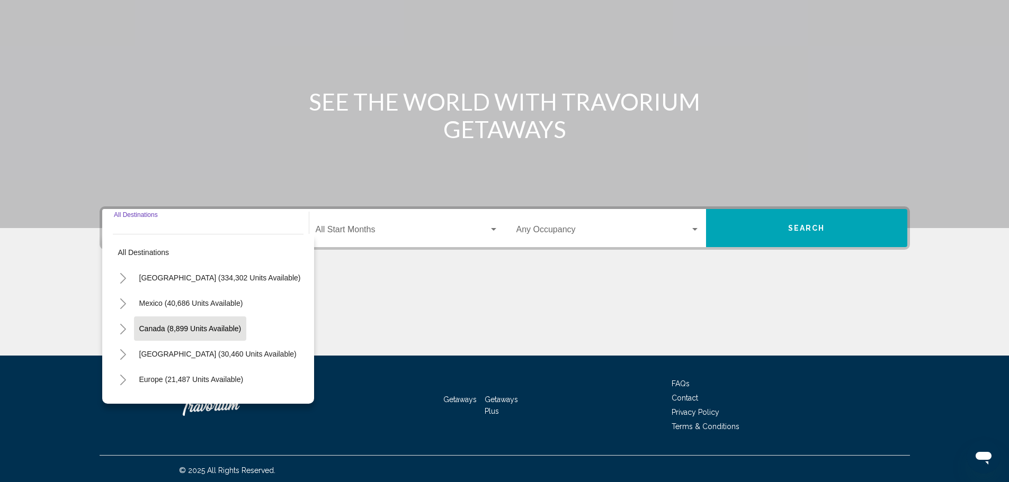
scroll to position [93, 0]
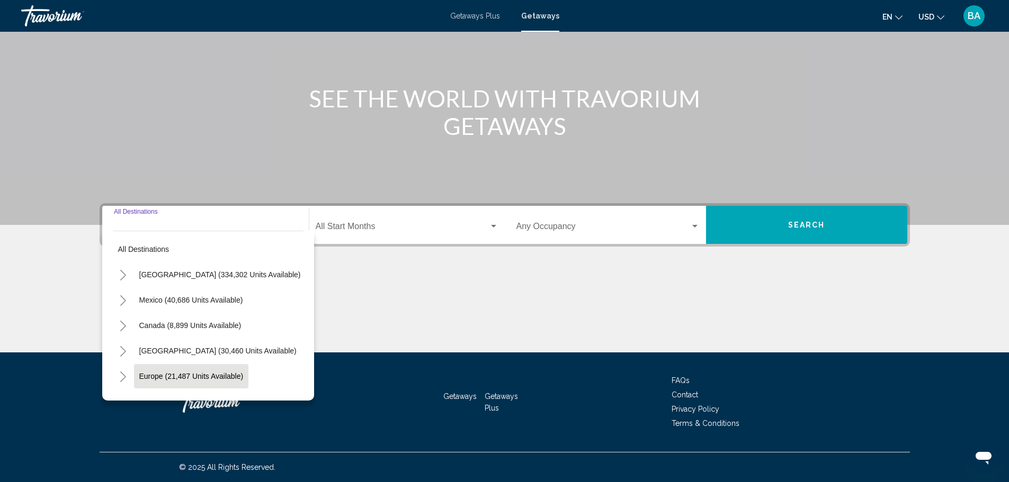
click at [203, 377] on span "Europe (21,487 units available)" at bounding box center [191, 376] width 104 height 8
type input "**********"
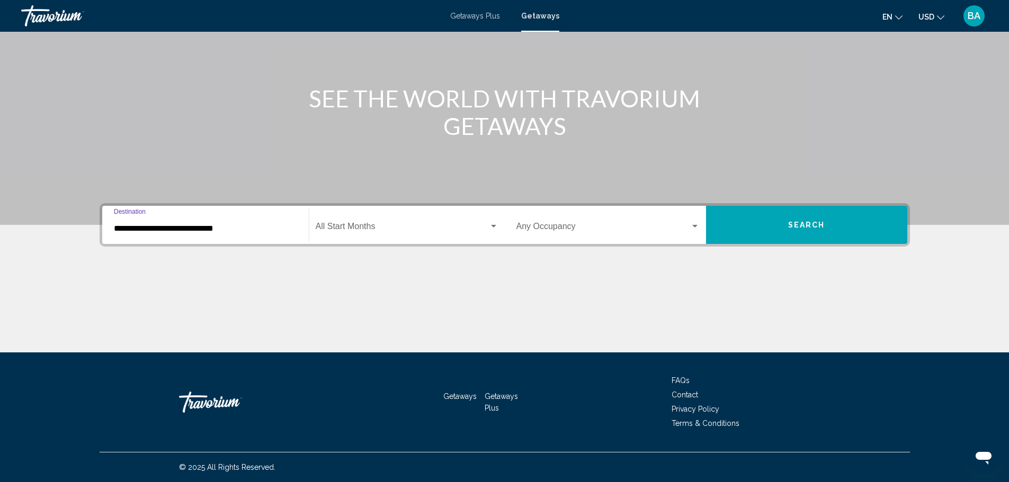
click at [412, 228] on span "Search widget" at bounding box center [402, 229] width 173 height 10
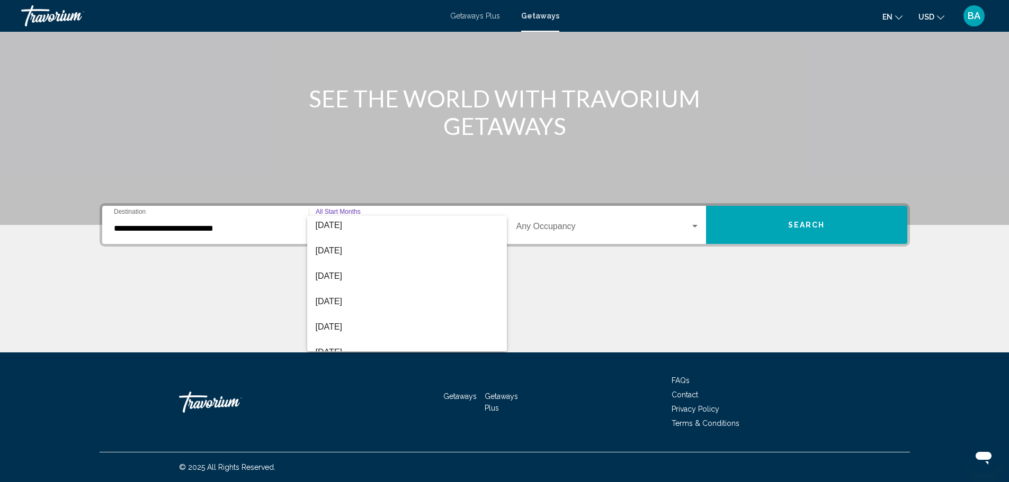
scroll to position [159, 0]
click at [381, 278] on span "[DATE]" at bounding box center [407, 273] width 183 height 25
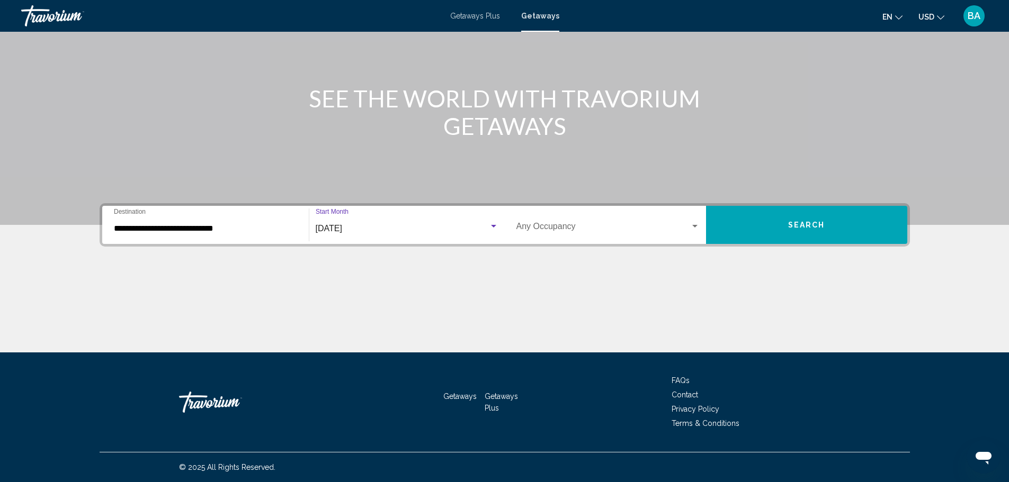
click at [544, 230] on span "Search widget" at bounding box center [603, 229] width 174 height 10
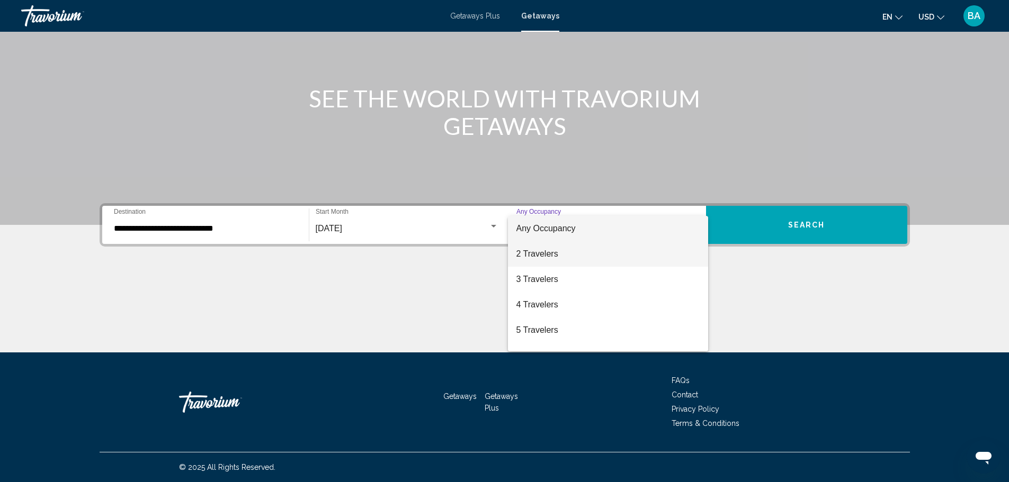
click at [541, 249] on span "2 Travelers" at bounding box center [607, 254] width 183 height 25
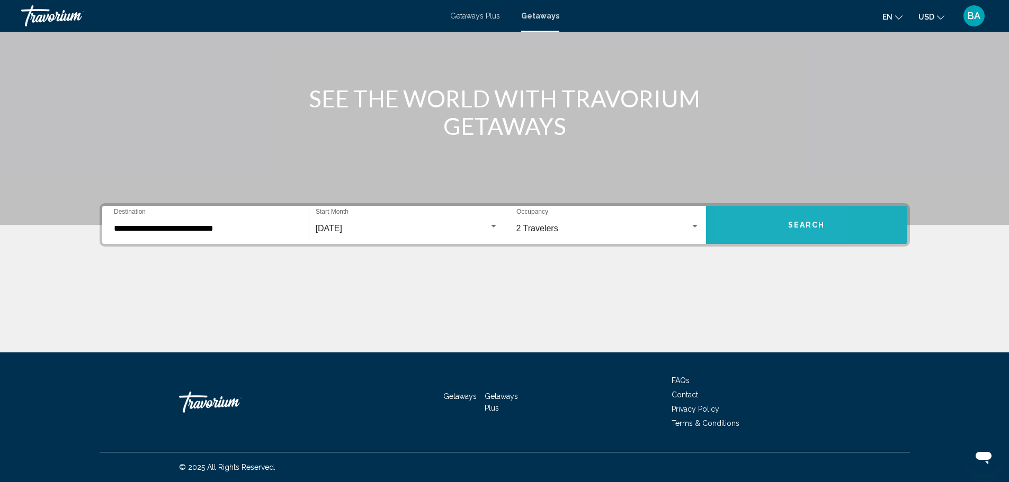
click at [744, 229] on button "Search" at bounding box center [806, 225] width 201 height 38
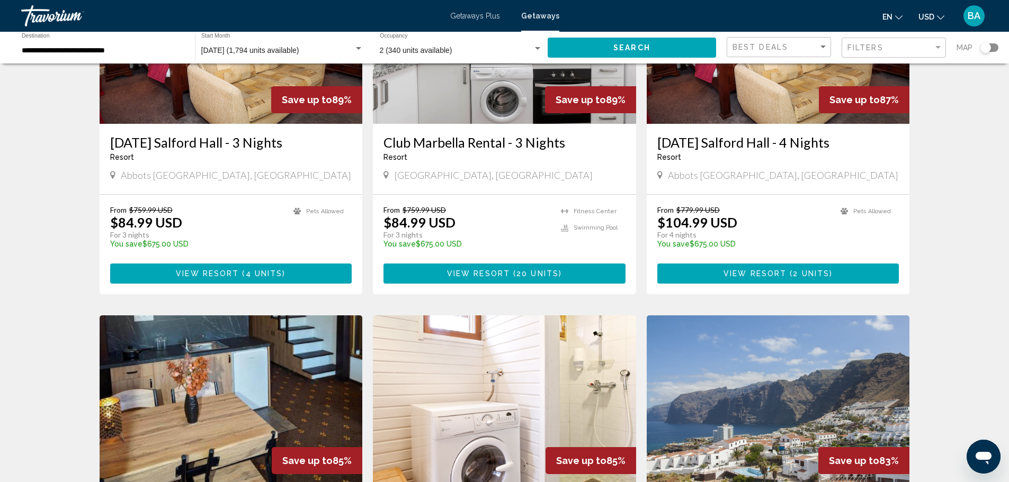
scroll to position [689, 0]
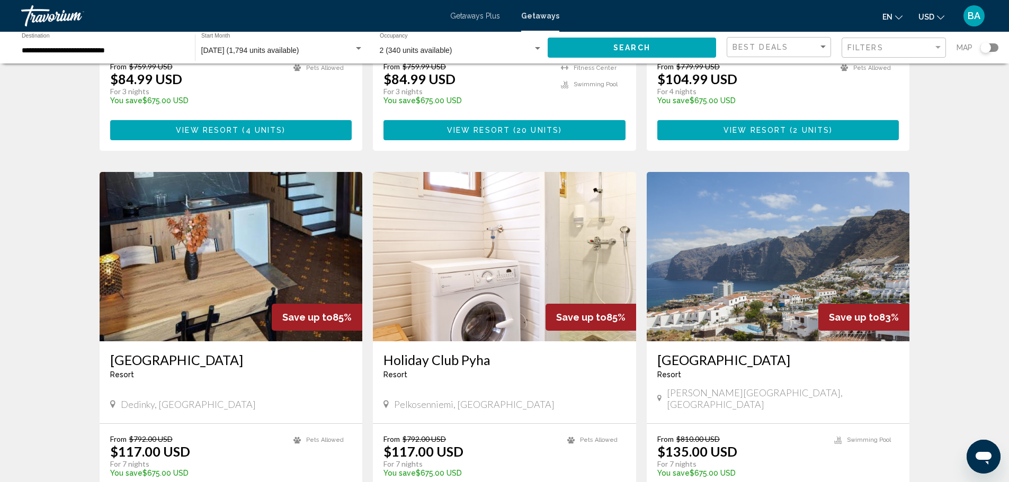
click at [758, 265] on img "Main content" at bounding box center [778, 256] width 263 height 169
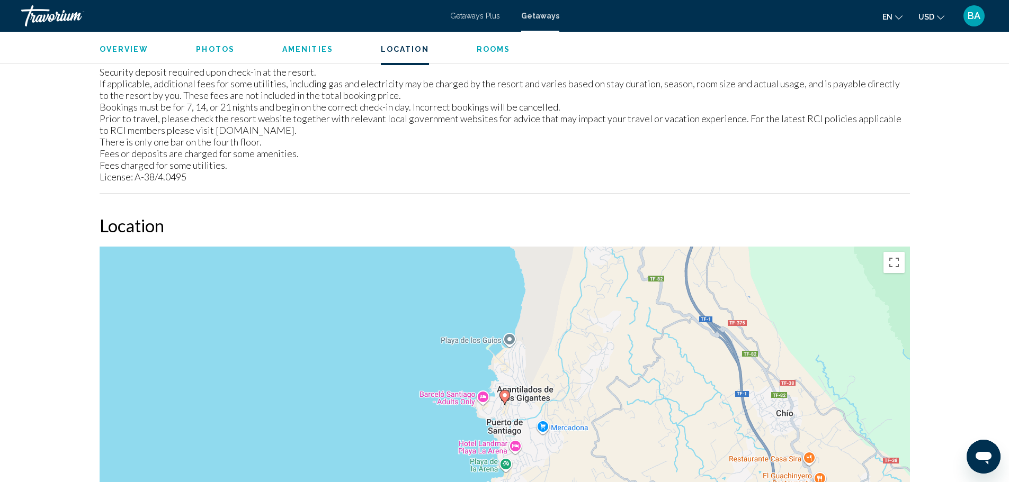
scroll to position [741, 0]
